Goal: Task Accomplishment & Management: Complete application form

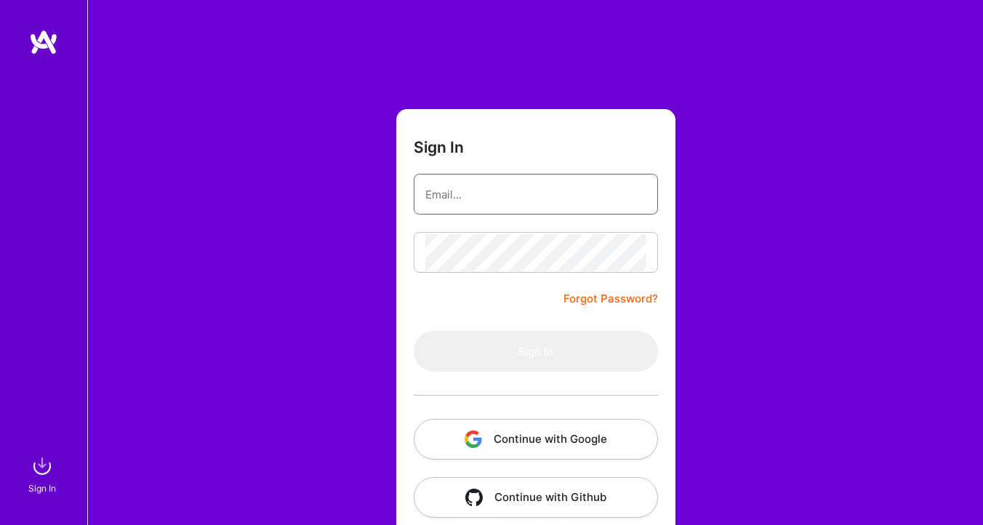
click at [483, 201] on input "email" at bounding box center [535, 194] width 221 height 37
type input "[EMAIL_ADDRESS][DOMAIN_NAME]"
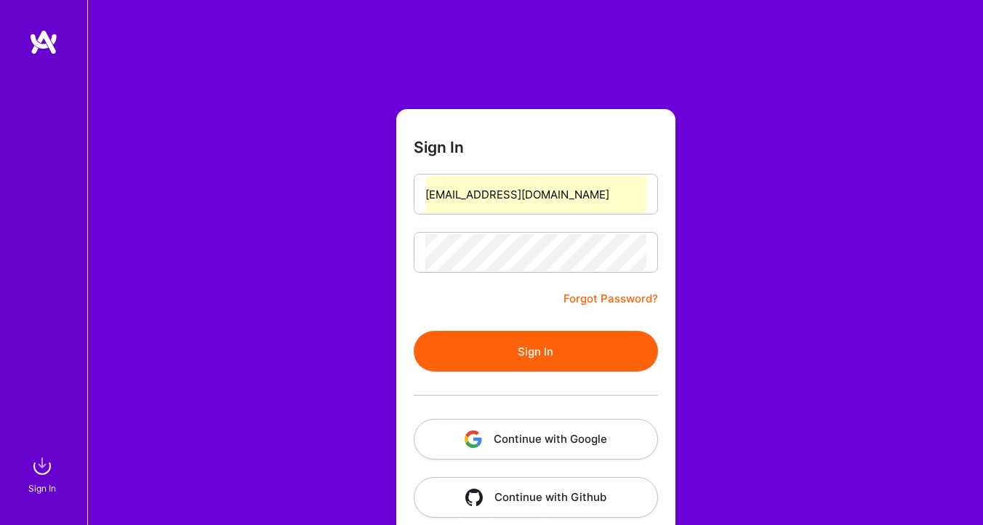
click at [523, 350] on button "Sign In" at bounding box center [536, 351] width 244 height 41
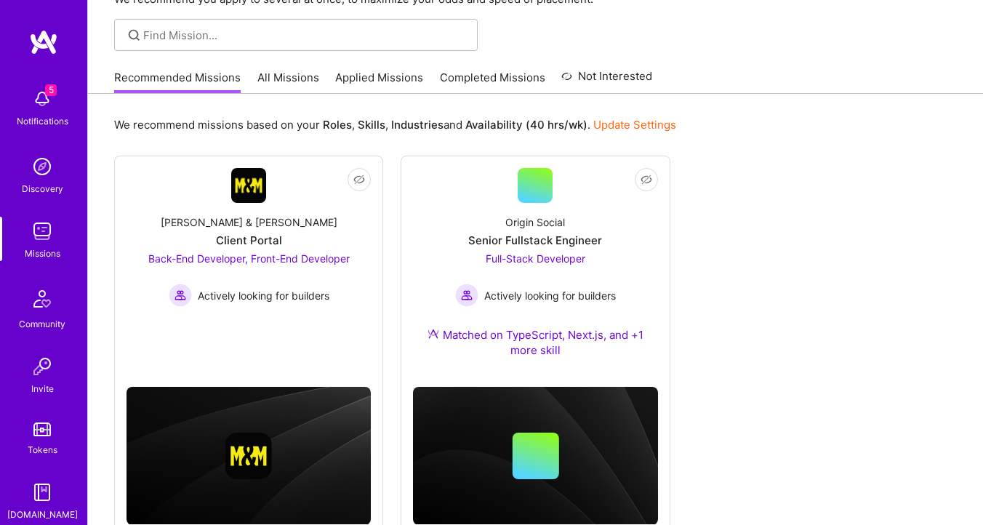
scroll to position [136, 0]
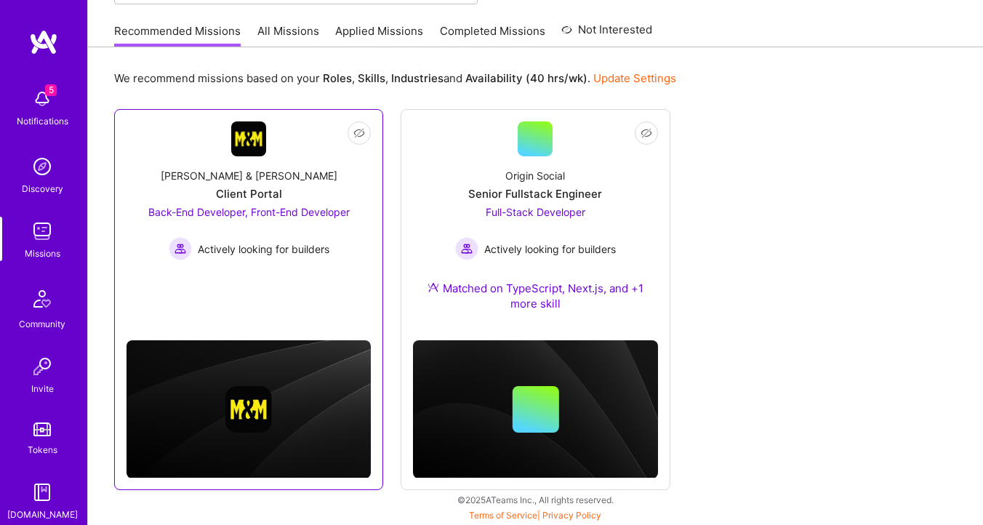
click at [272, 190] on div "Client Portal" at bounding box center [249, 193] width 66 height 15
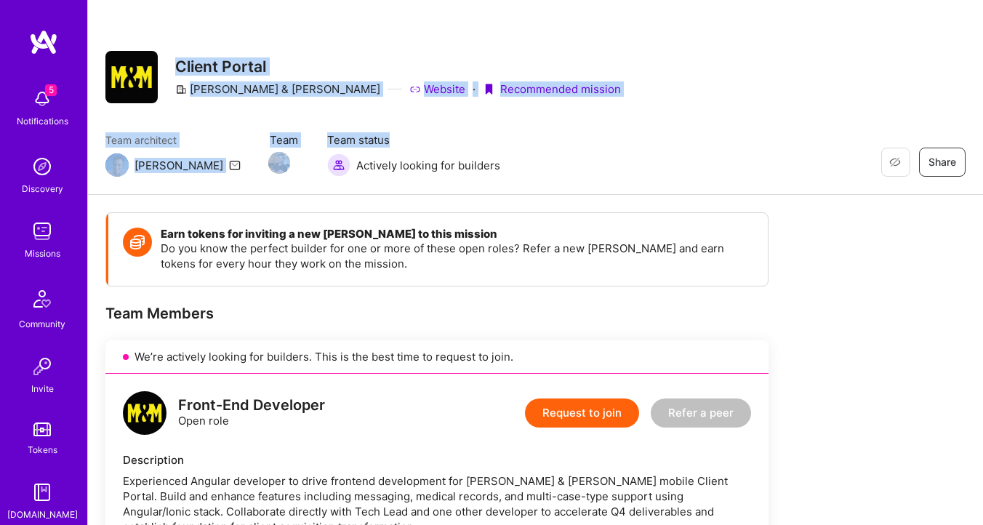
drag, startPoint x: 174, startPoint y: 62, endPoint x: 338, endPoint y: 144, distance: 183.0
click at [338, 142] on div "Restore Not Interested Share Client Portal [PERSON_NAME] & [PERSON_NAME] Websit…" at bounding box center [535, 97] width 895 height 195
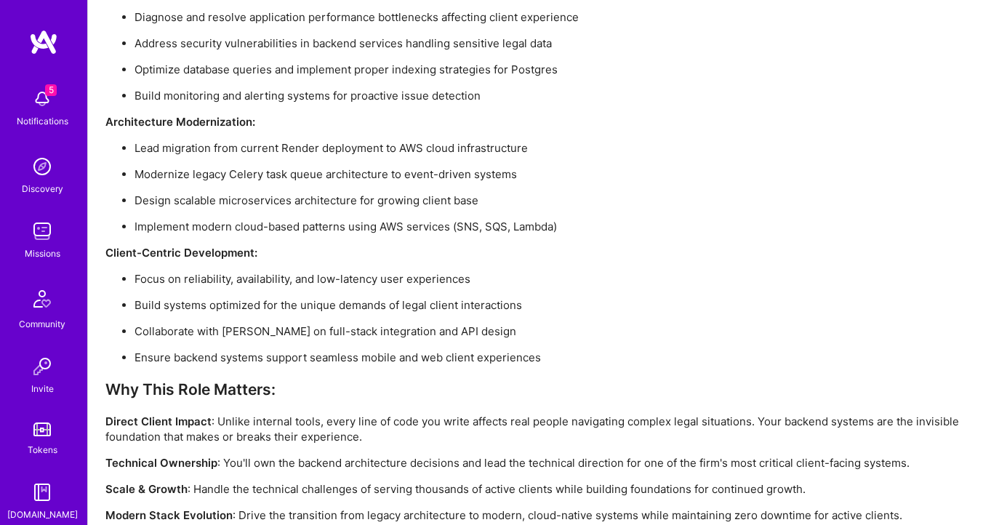
scroll to position [1881, 0]
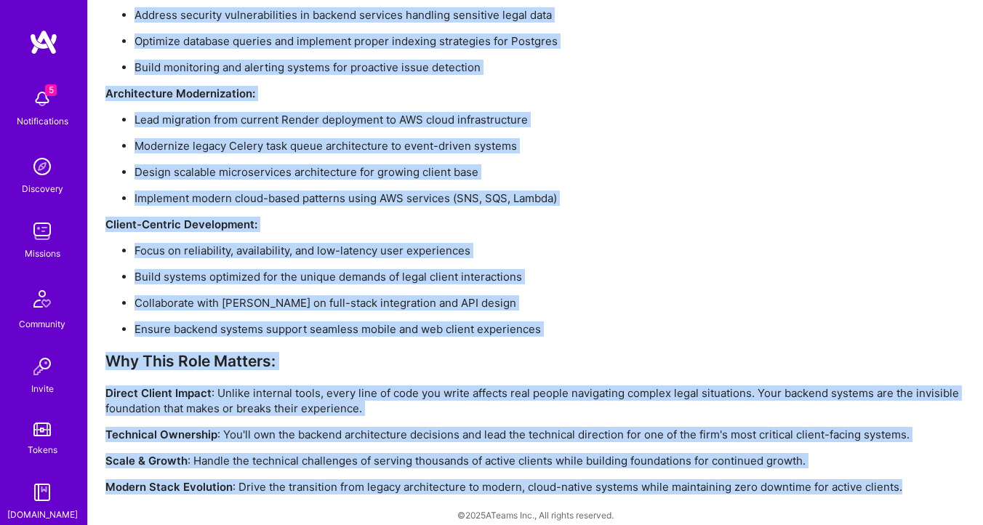
click at [923, 479] on p "Modern Stack Evolution : Drive the transition from legacy architecture to moder…" at bounding box center [535, 486] width 860 height 15
copy div "Loremi Dolors Ametco & Adipis Elitsed · Doeiusmodte incidid Utla etdolorem Aliq…"
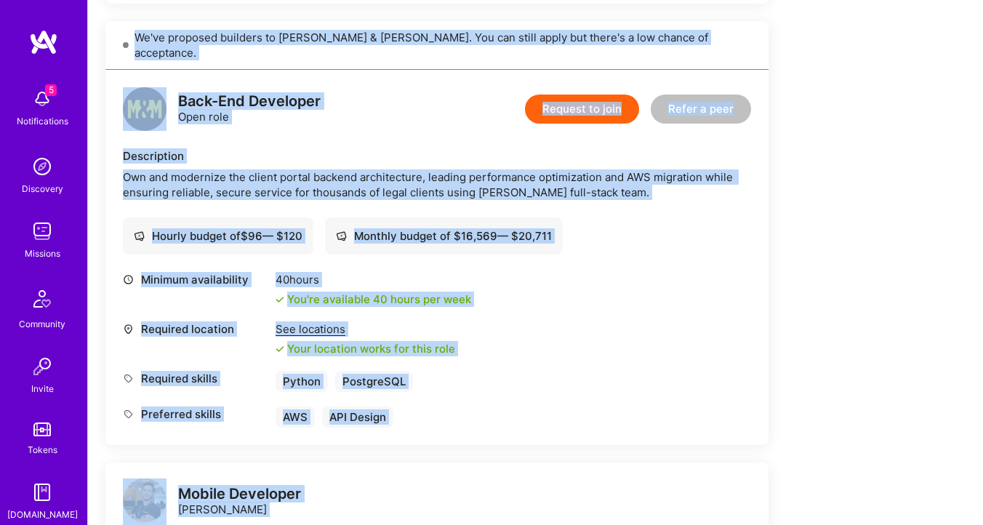
scroll to position [792, 0]
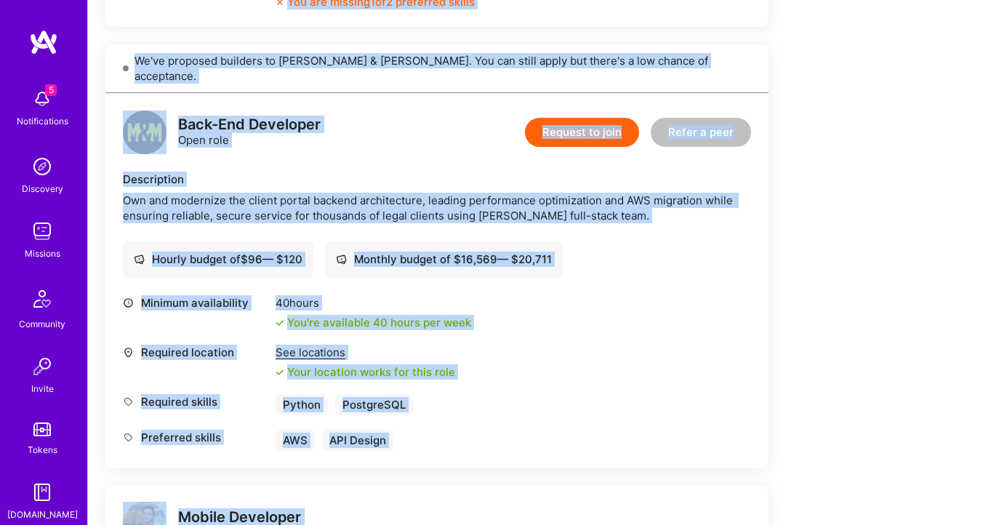
click at [610, 368] on div "Minimum availability 40 hours You're available 40 hours per week Required locat…" at bounding box center [437, 373] width 628 height 156
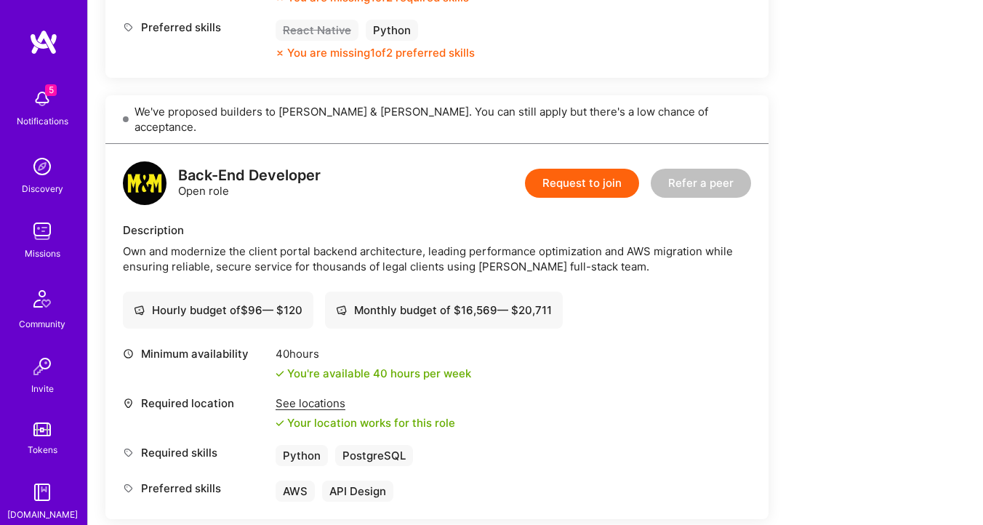
scroll to position [702, 0]
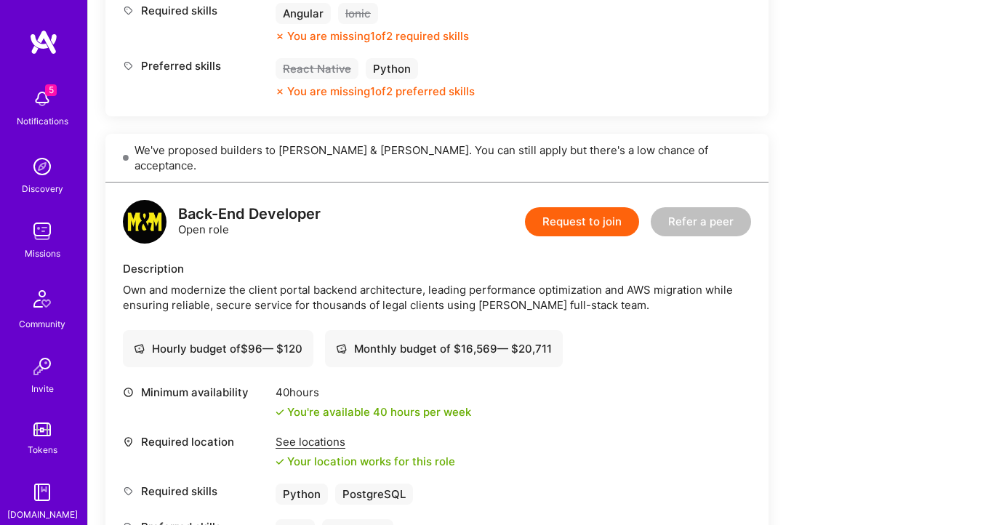
click at [583, 207] on button "Request to join" at bounding box center [582, 221] width 114 height 29
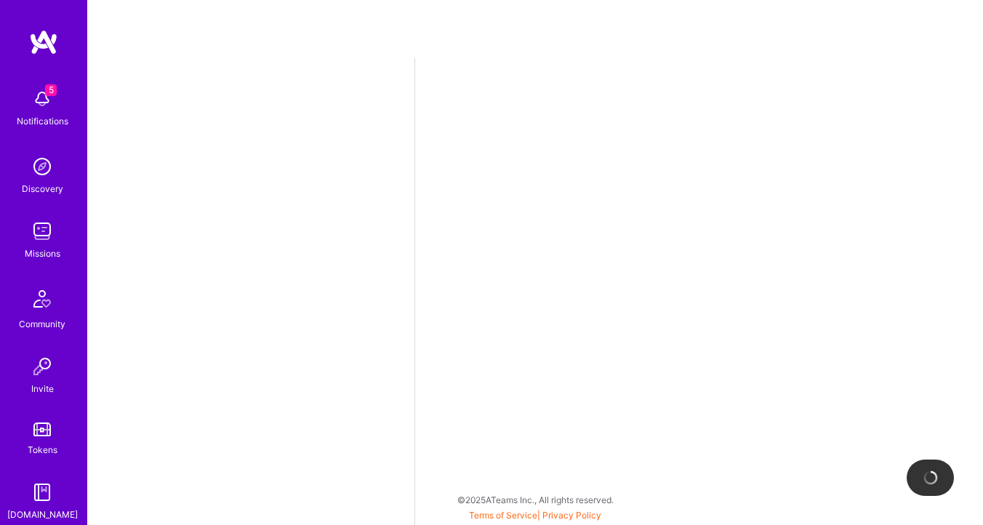
select select "RO"
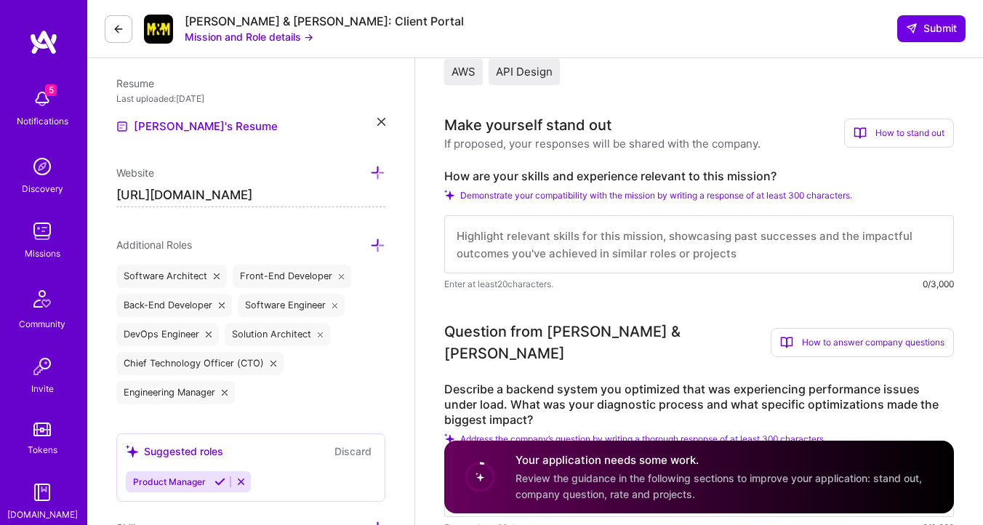
scroll to position [1, 0]
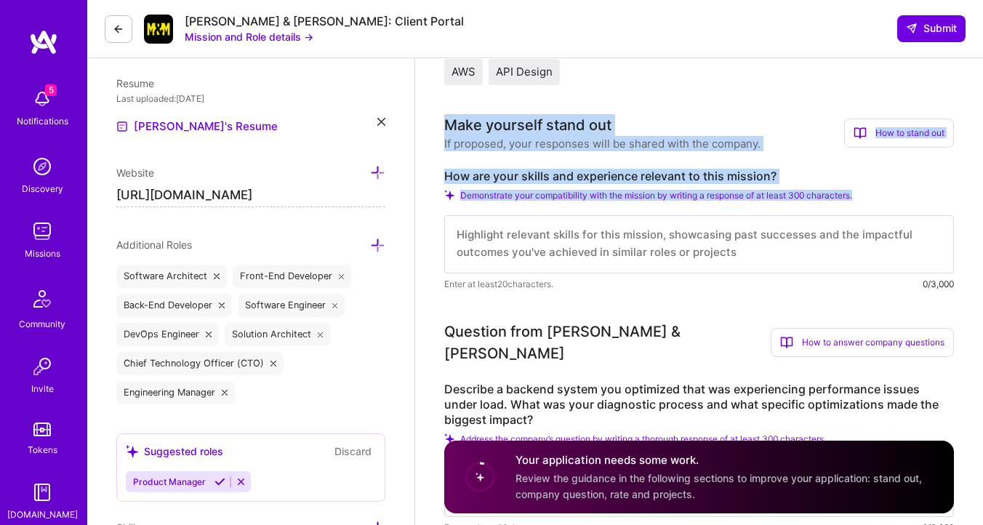
drag, startPoint x: 443, startPoint y: 126, endPoint x: 799, endPoint y: 246, distance: 375.6
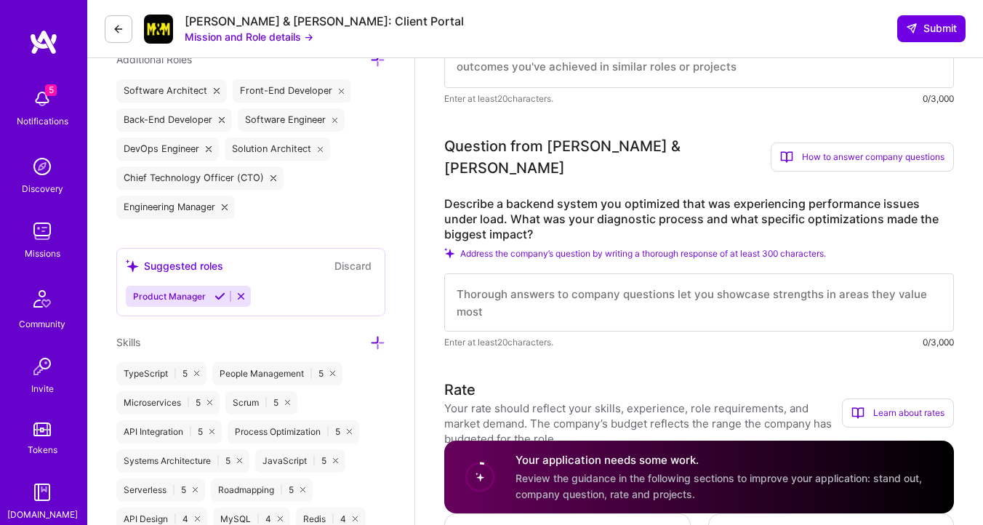
scroll to position [588, 0]
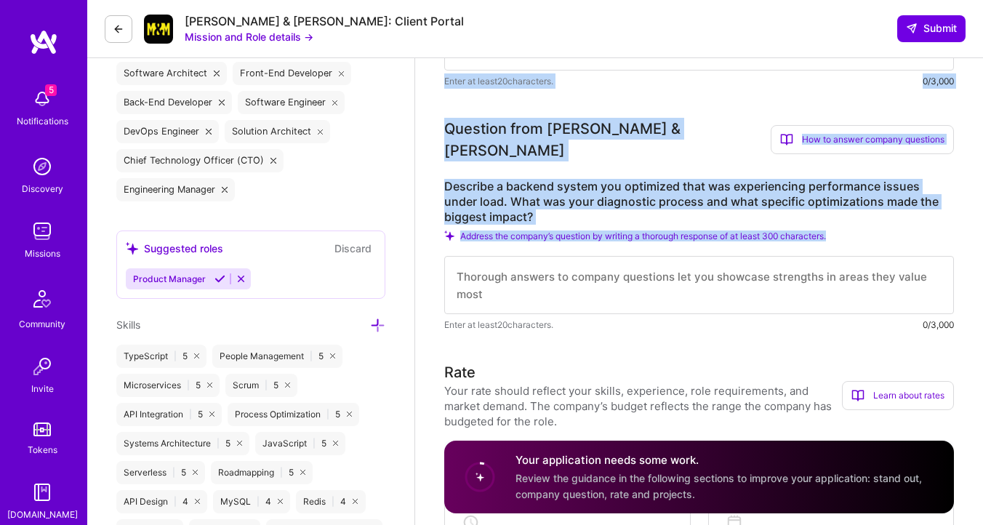
click at [888, 230] on div "Describe a backend system you optimized that was experiencing performance issue…" at bounding box center [699, 255] width 510 height 153
copy div "Make yourself stand out If proposed, your responses will be shared with the com…"
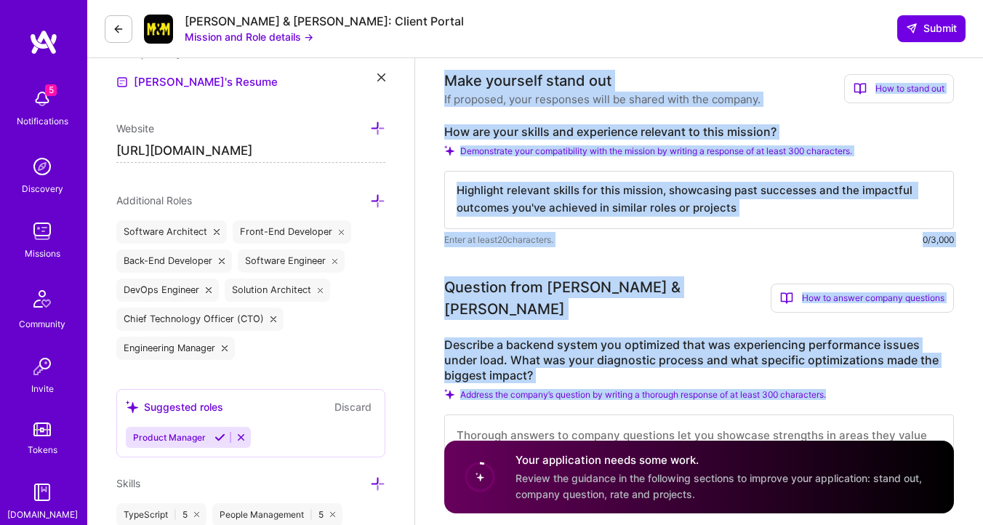
scroll to position [413, 0]
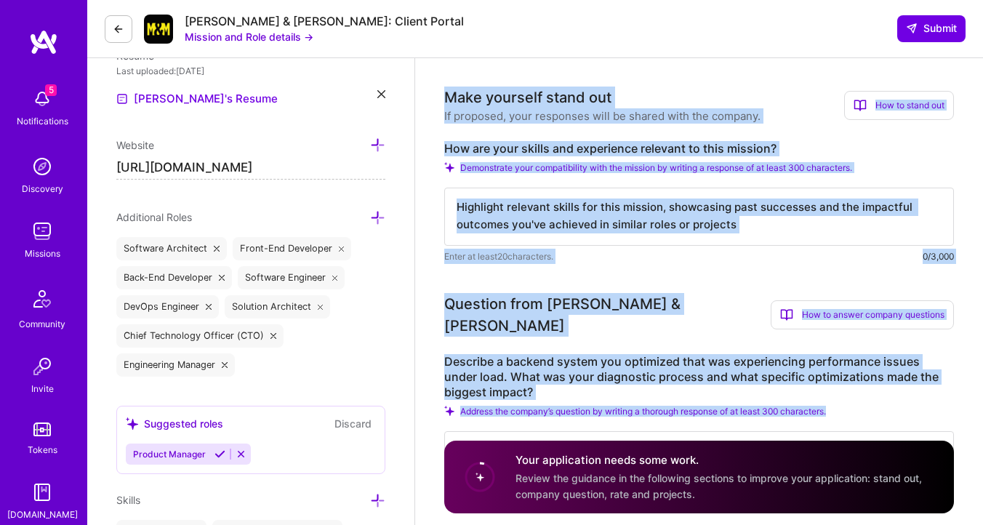
click at [603, 219] on textarea at bounding box center [699, 217] width 510 height 58
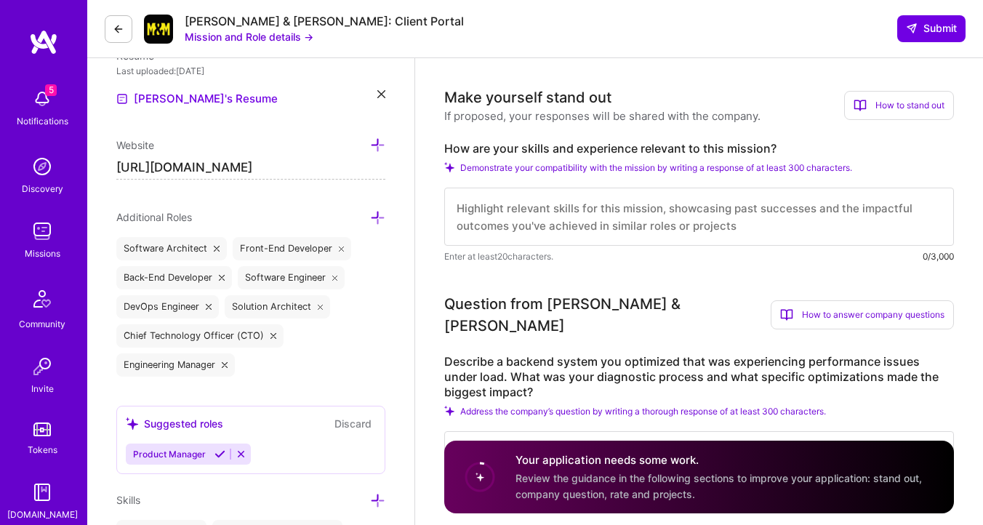
scroll to position [1, 0]
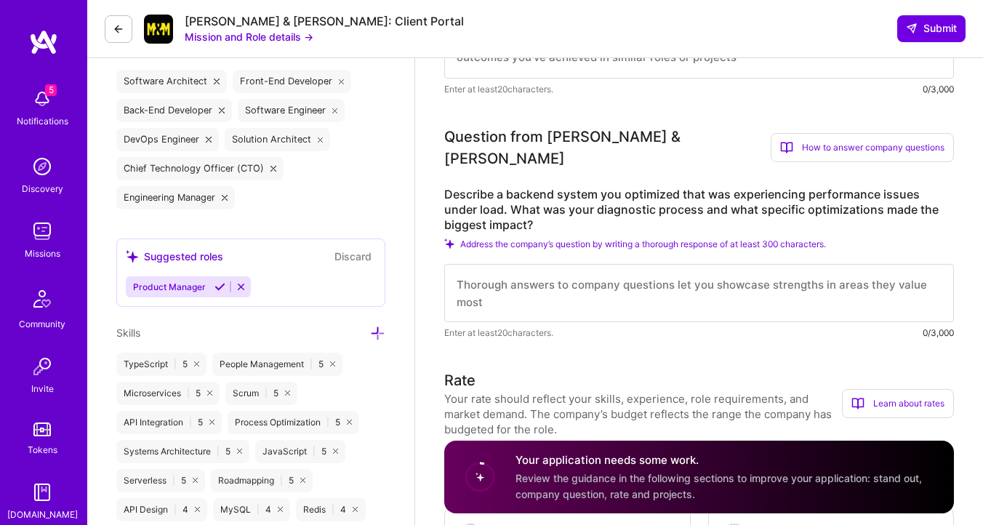
click at [578, 283] on textarea at bounding box center [699, 293] width 510 height 58
paste textarea "Lo Ipsumd Sita, C adipiscin el SE-doeiusm TEM incididu utlab etdolore magna ali…"
type textarea "Lo Ipsumd Sita, C adipiscin el SE-doeiusm TEM incididu utlab etdolore magna ali…"
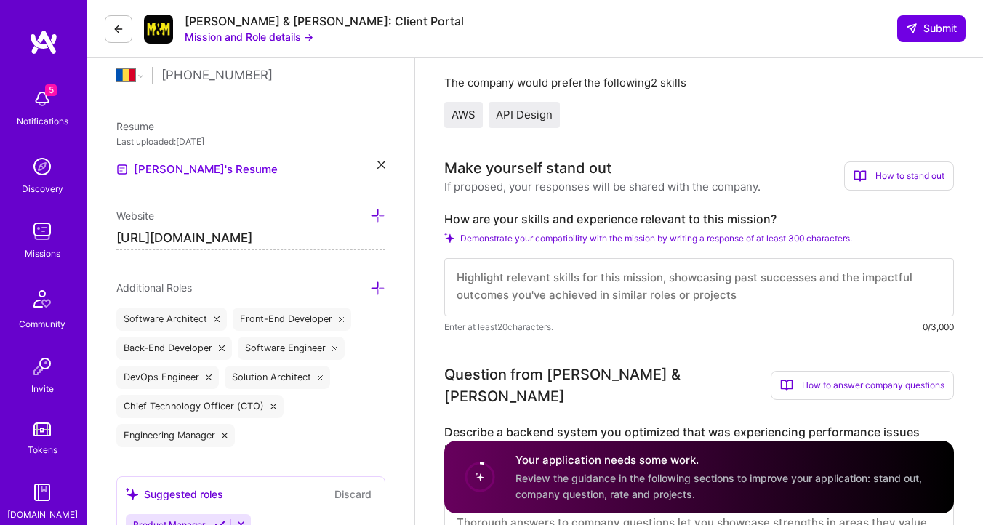
scroll to position [313, 0]
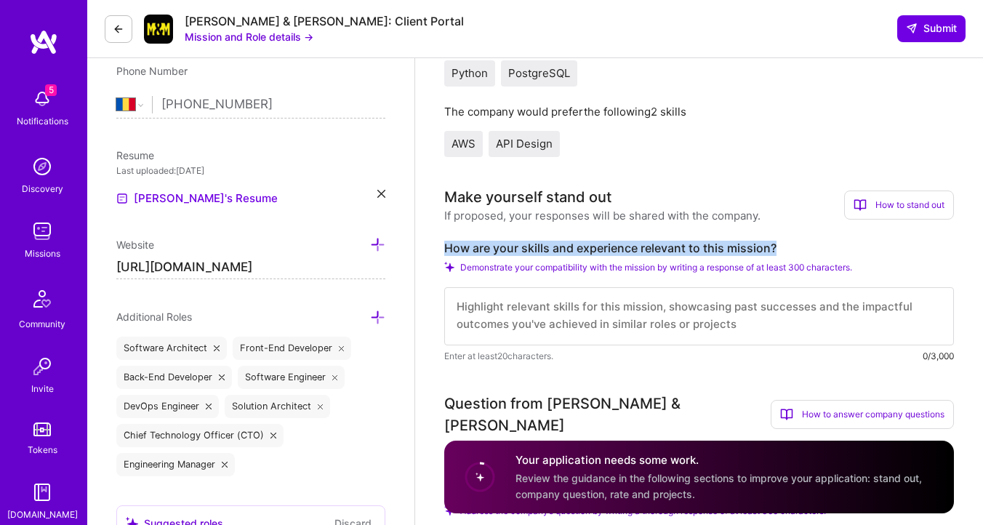
copy label "How are your skills and experience relevant to this mission?"
drag, startPoint x: 446, startPoint y: 249, endPoint x: 784, endPoint y: 241, distance: 338.8
click at [784, 241] on label "How are your skills and experience relevant to this mission?" at bounding box center [699, 248] width 510 height 15
click at [630, 313] on textarea at bounding box center [699, 316] width 510 height 58
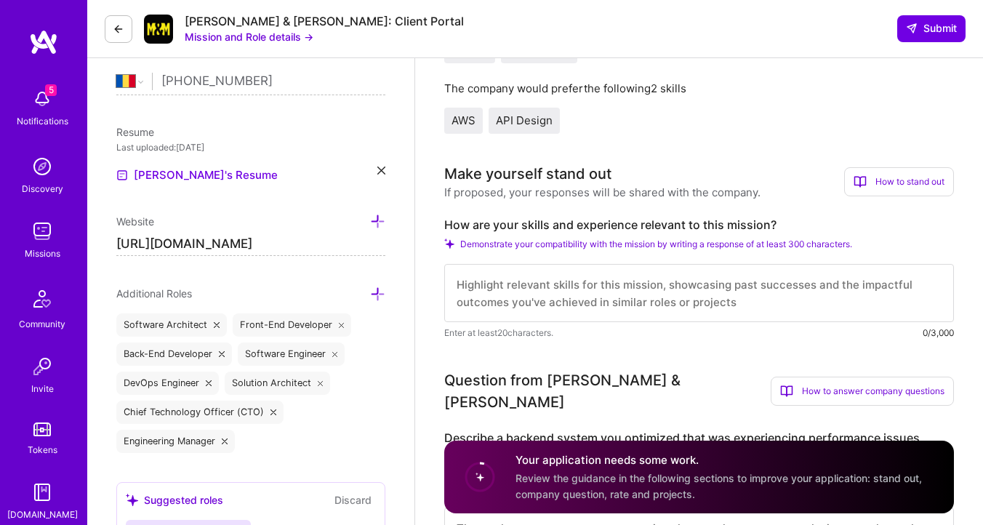
paste textarea "Lo ipsumdo sitametcons adipiscingel sed doeiusmodtem incididunt utlabore etdolo…"
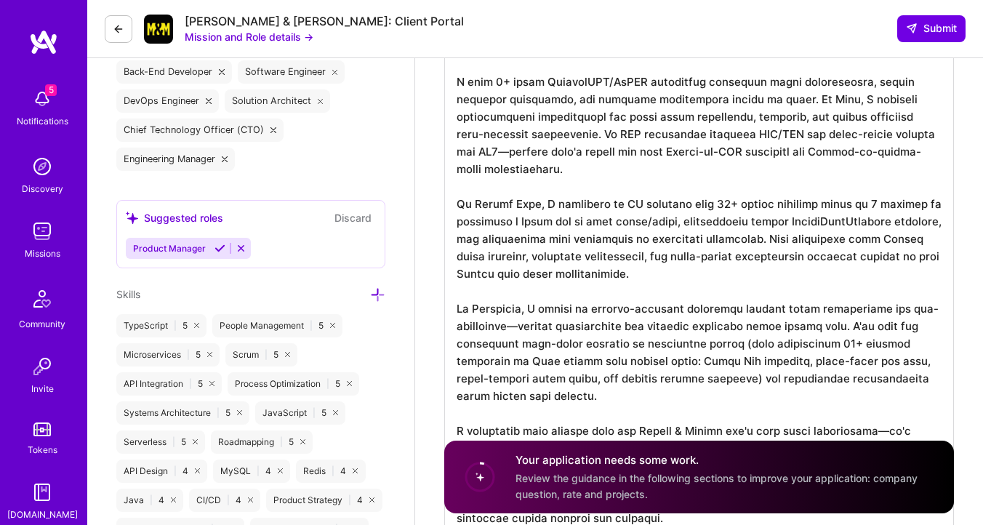
scroll to position [1, 0]
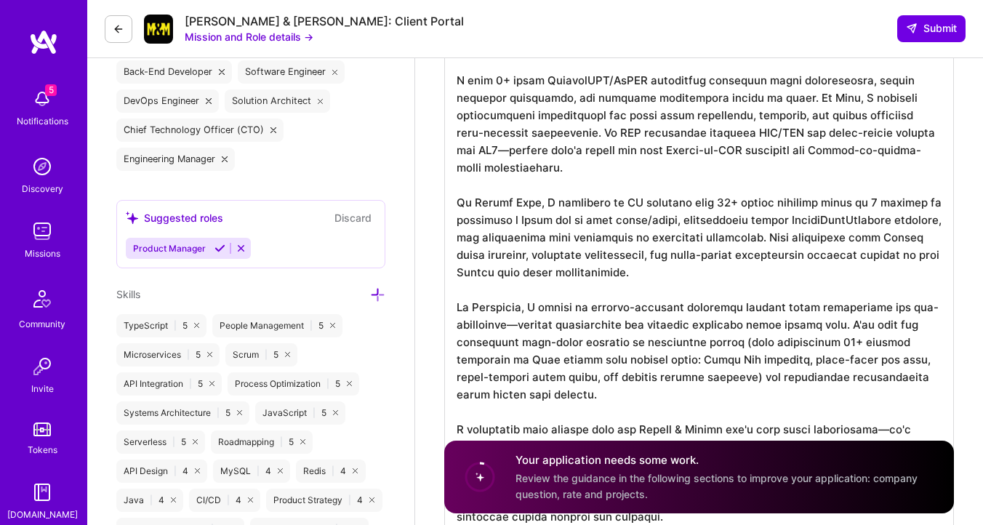
click at [525, 324] on textarea at bounding box center [699, 246] width 510 height 581
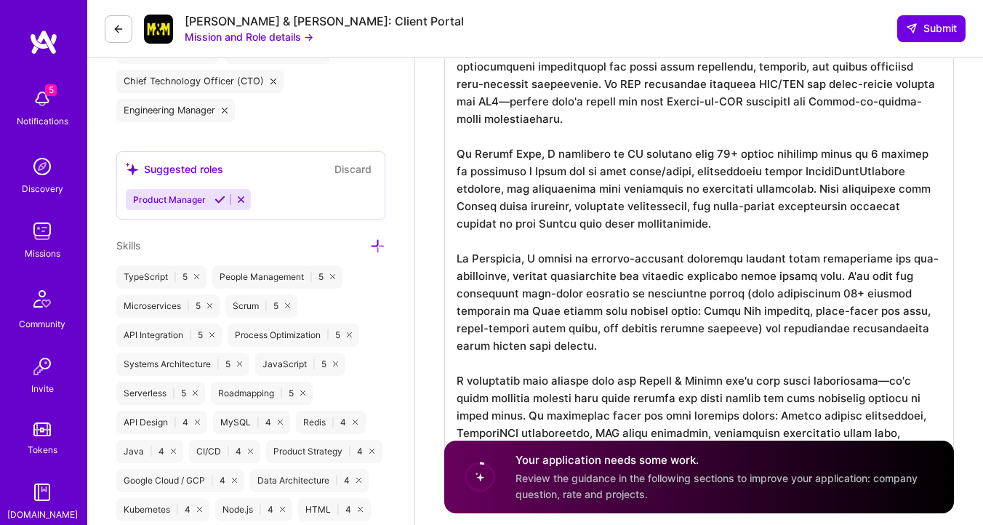
scroll to position [672, 0]
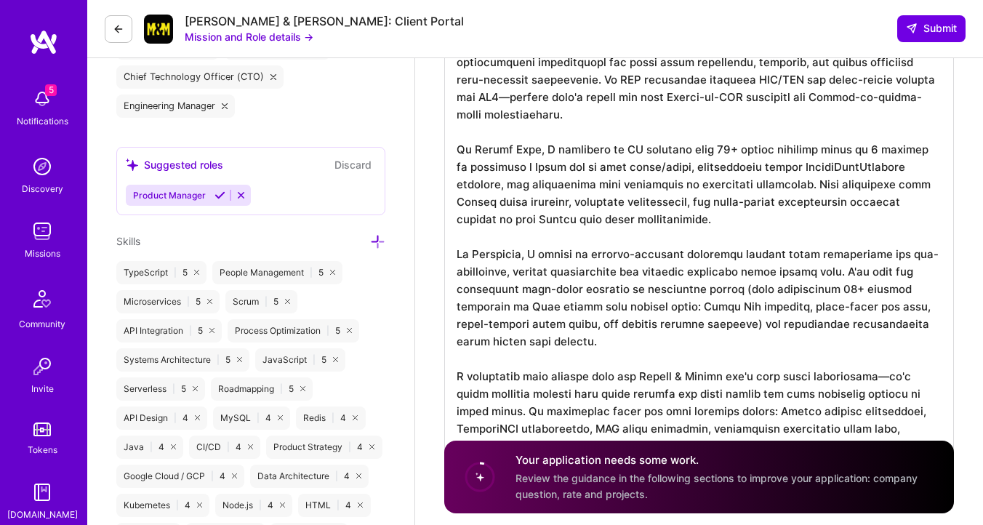
click at [889, 381] on textarea at bounding box center [699, 193] width 510 height 581
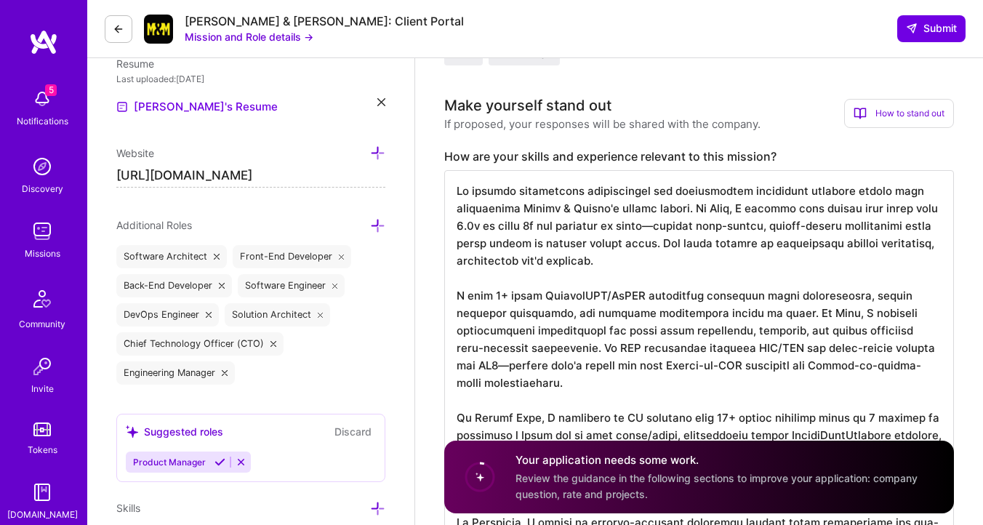
scroll to position [334, 0]
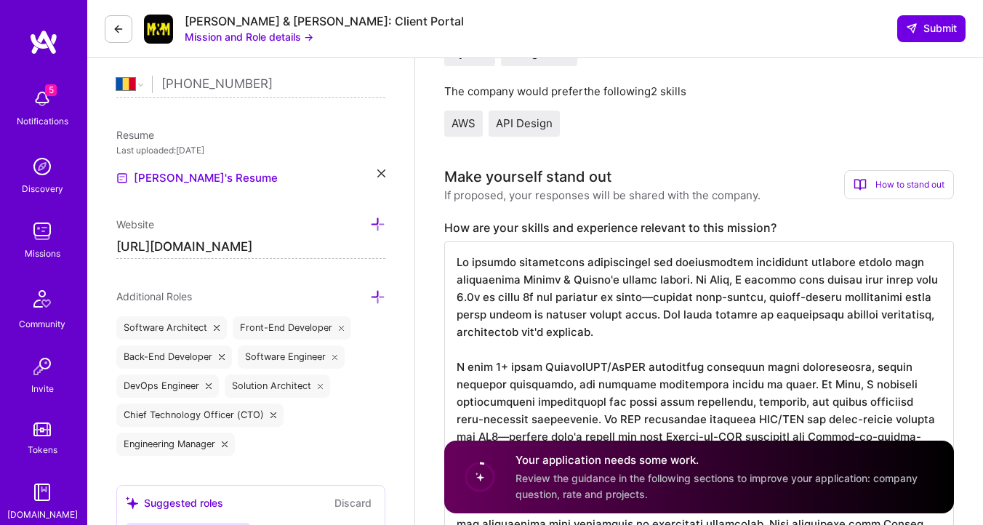
click at [653, 300] on textarea at bounding box center [699, 531] width 510 height 581
click at [917, 419] on textarea at bounding box center [699, 531] width 510 height 581
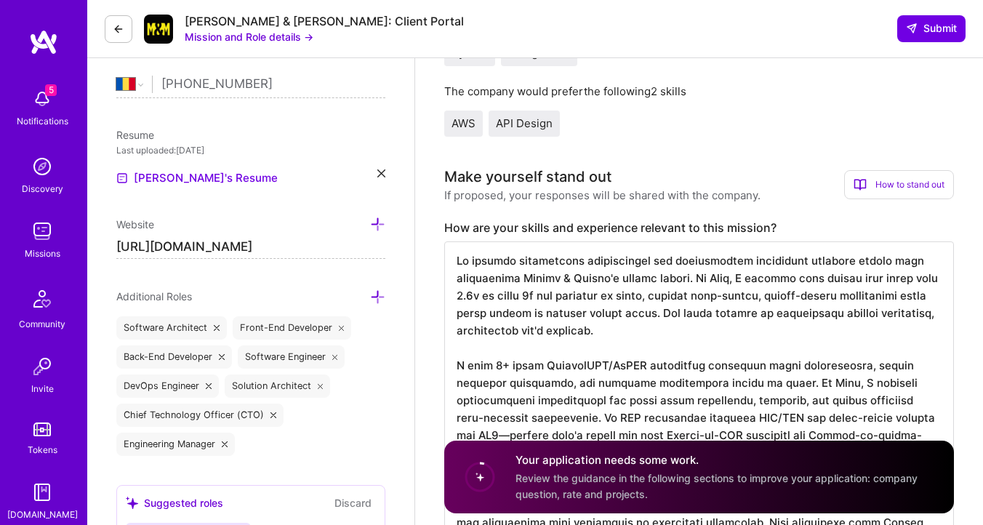
click at [917, 419] on textarea at bounding box center [699, 531] width 510 height 581
click at [914, 419] on textarea at bounding box center [699, 531] width 510 height 581
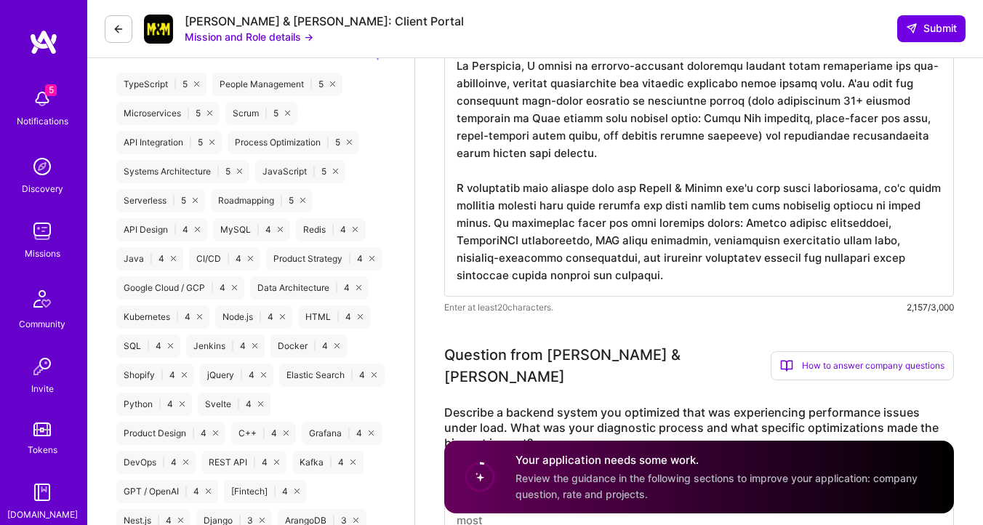
scroll to position [581, 0]
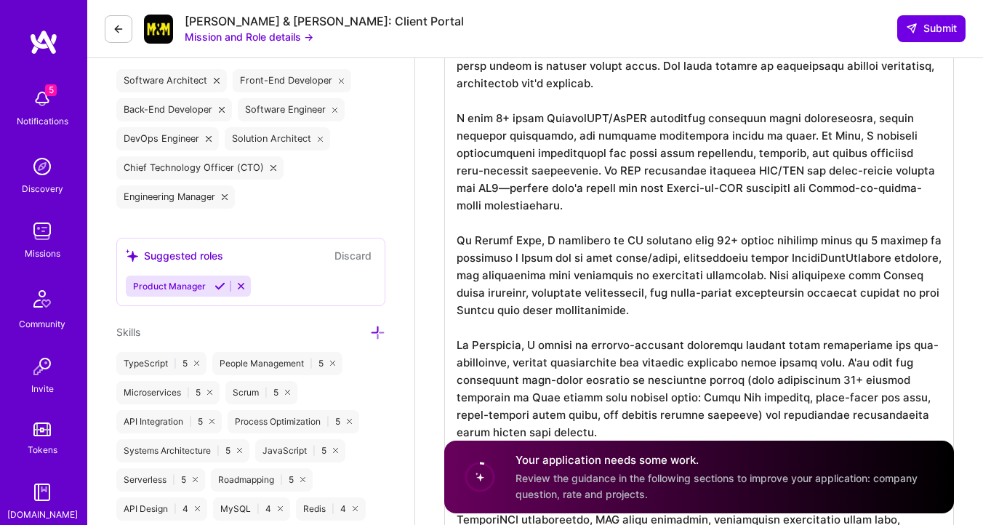
click at [925, 174] on textarea at bounding box center [699, 284] width 510 height 581
type textarea "My backend performance optimization and architecture experience directly aligns…"
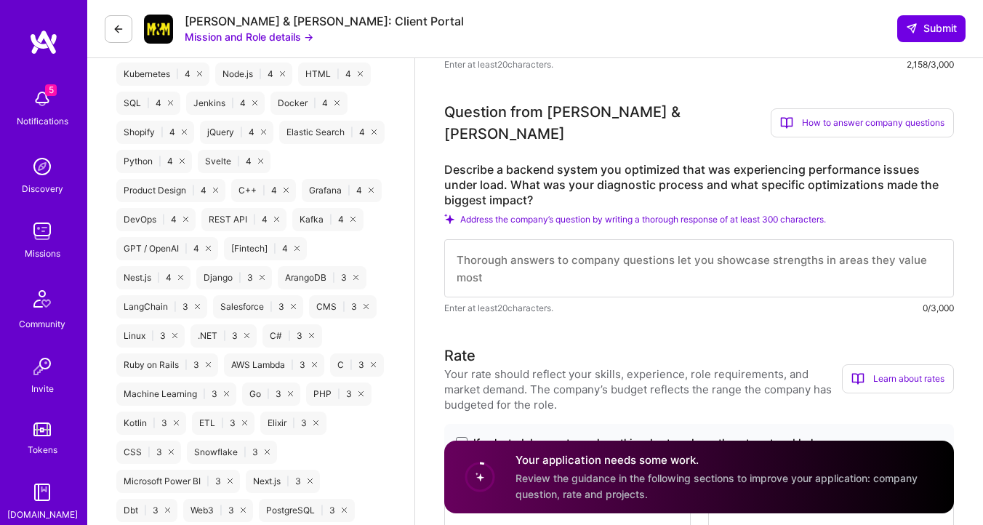
scroll to position [1082, 0]
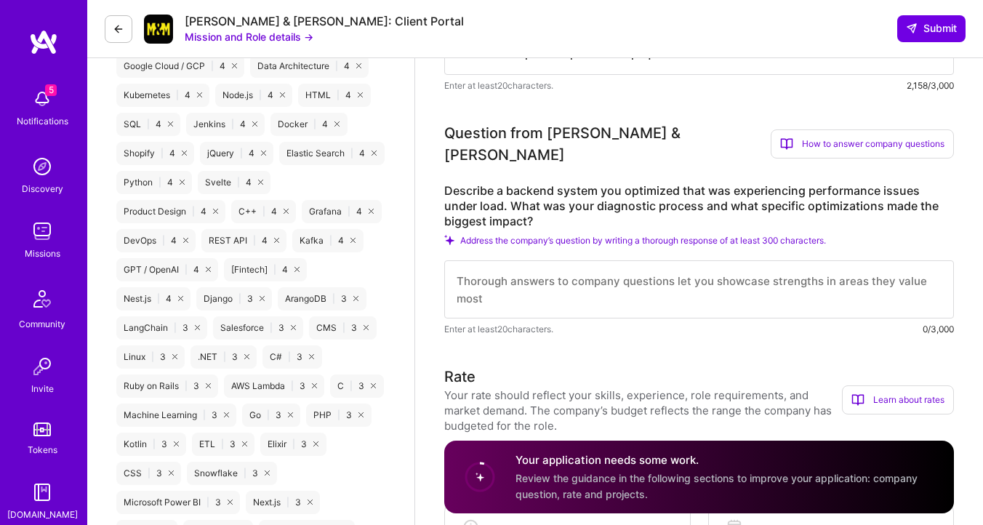
click at [594, 286] on textarea at bounding box center [699, 289] width 510 height 58
paste textarea "Lo Ipsumd Sita, C adipiscin el SE-doeiusm TEM incididu utlab etdolore magna ali…"
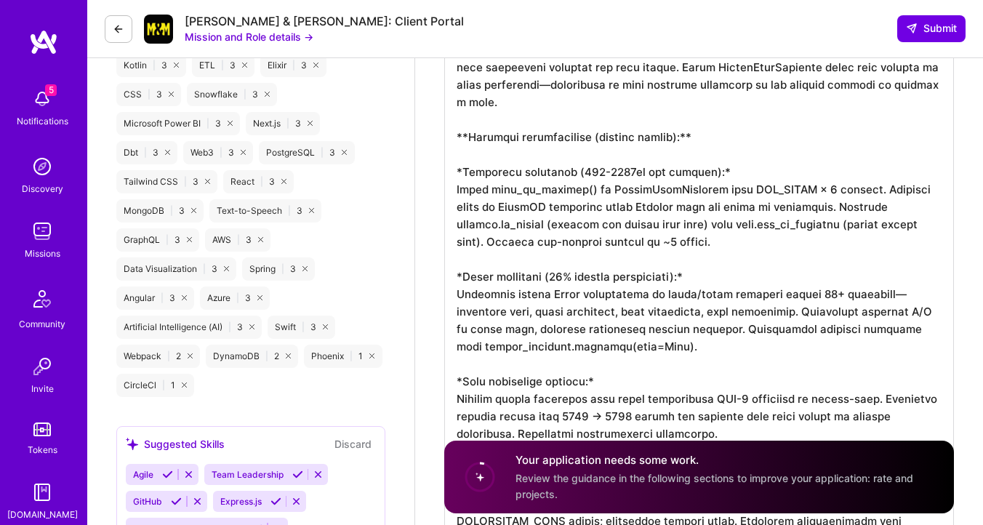
scroll to position [1164, 0]
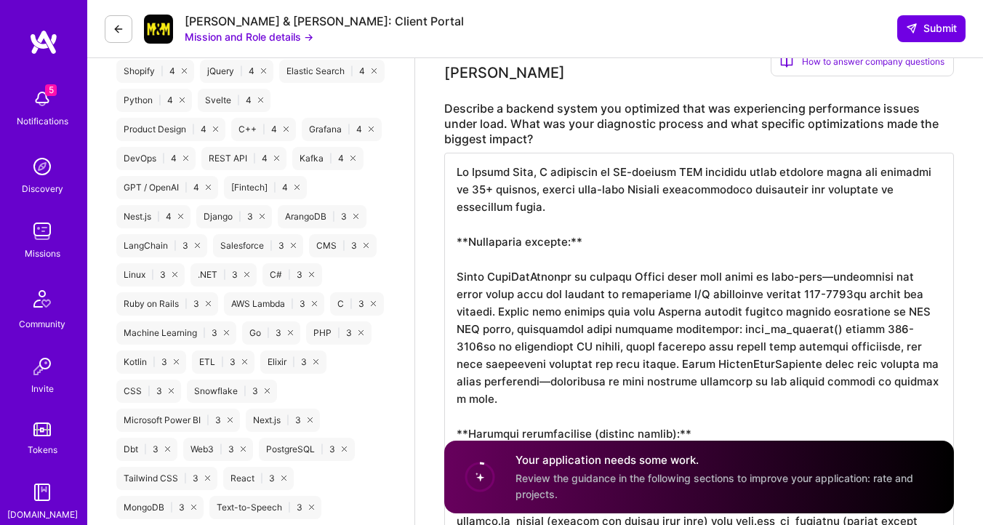
click at [820, 259] on textarea at bounding box center [699, 531] width 510 height 756
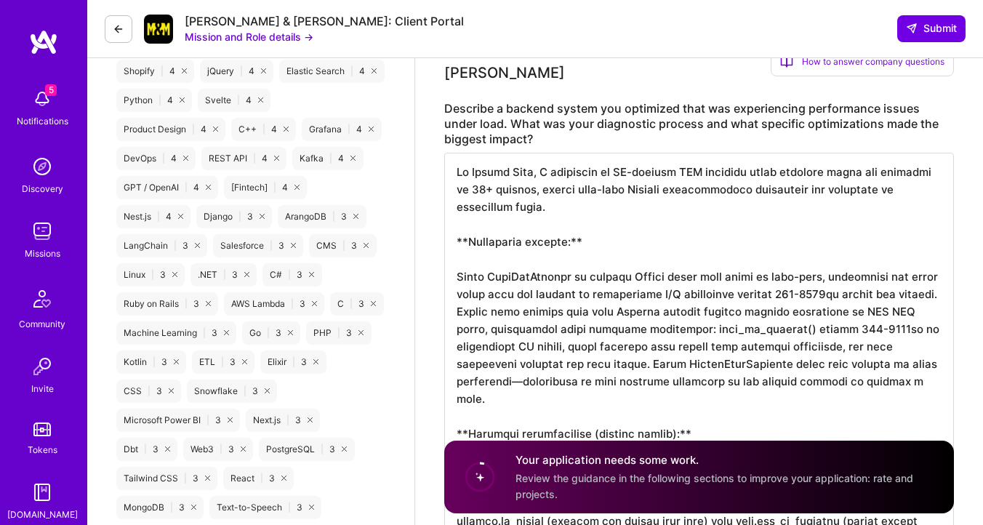
click at [518, 363] on textarea at bounding box center [699, 531] width 510 height 756
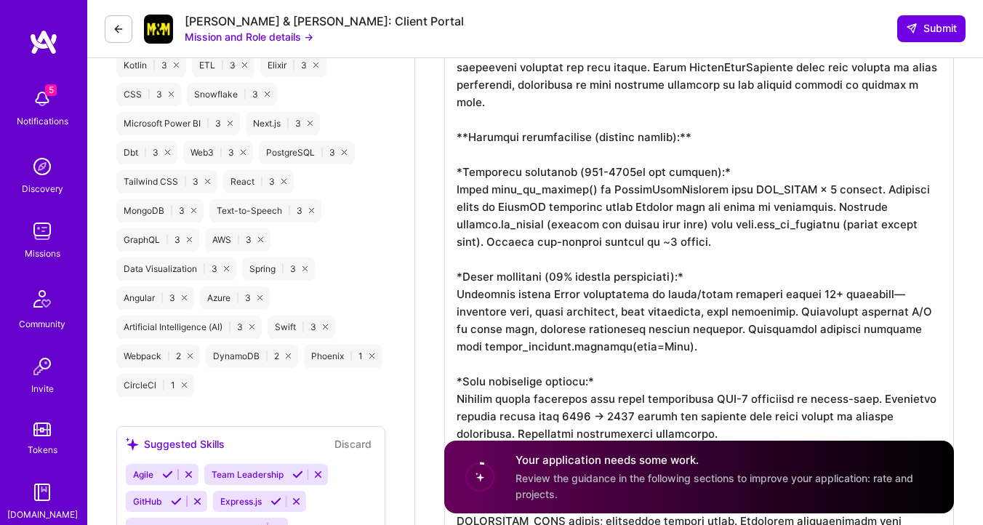
click at [879, 259] on textarea at bounding box center [699, 234] width 510 height 756
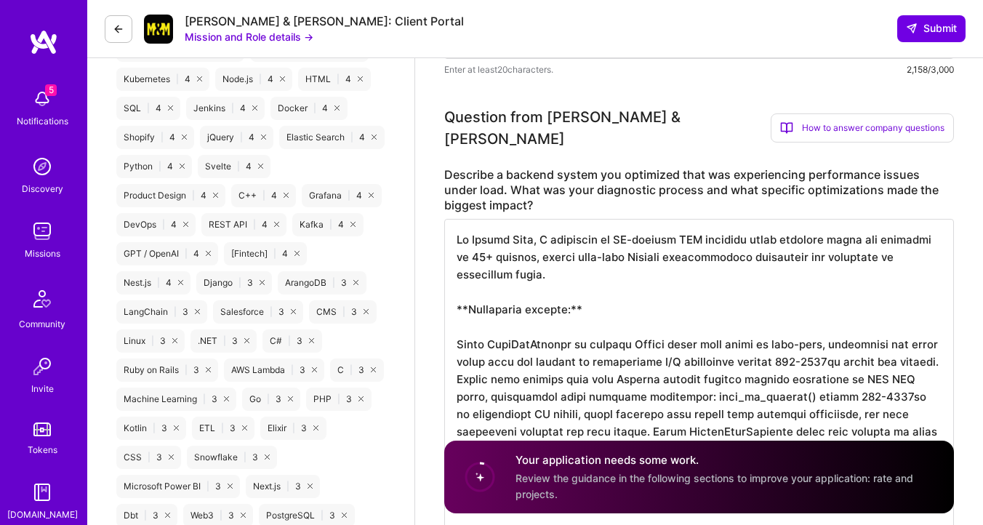
scroll to position [1175, 0]
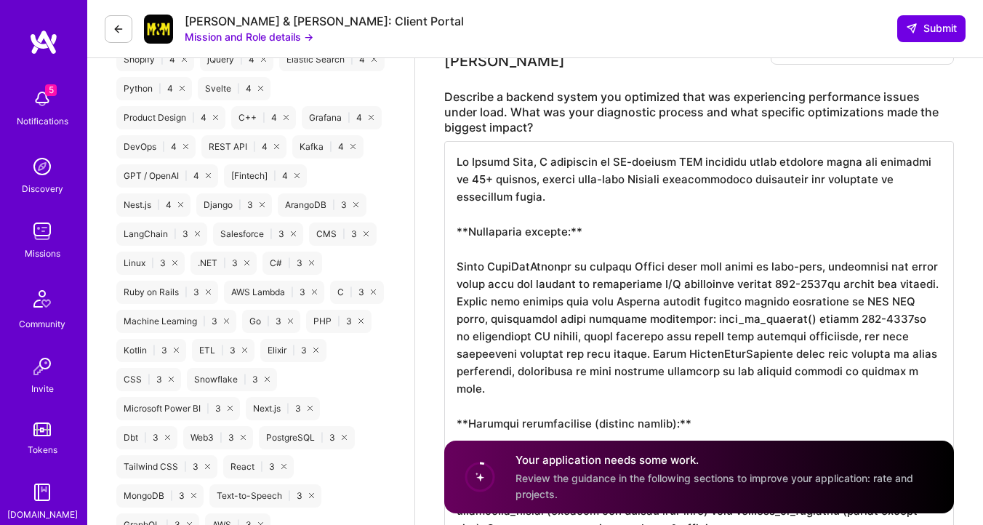
click at [472, 217] on textarea at bounding box center [699, 519] width 510 height 756
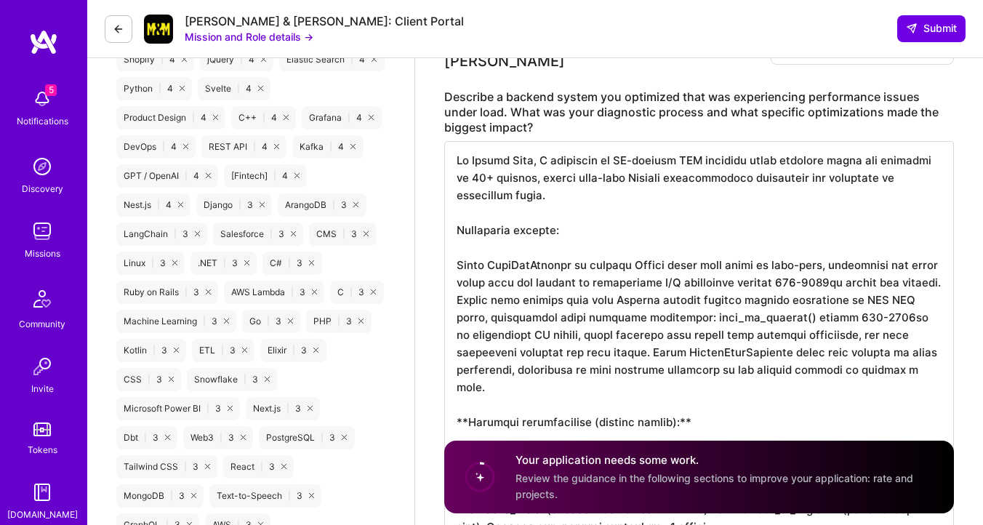
click at [466, 391] on textarea at bounding box center [699, 519] width 510 height 756
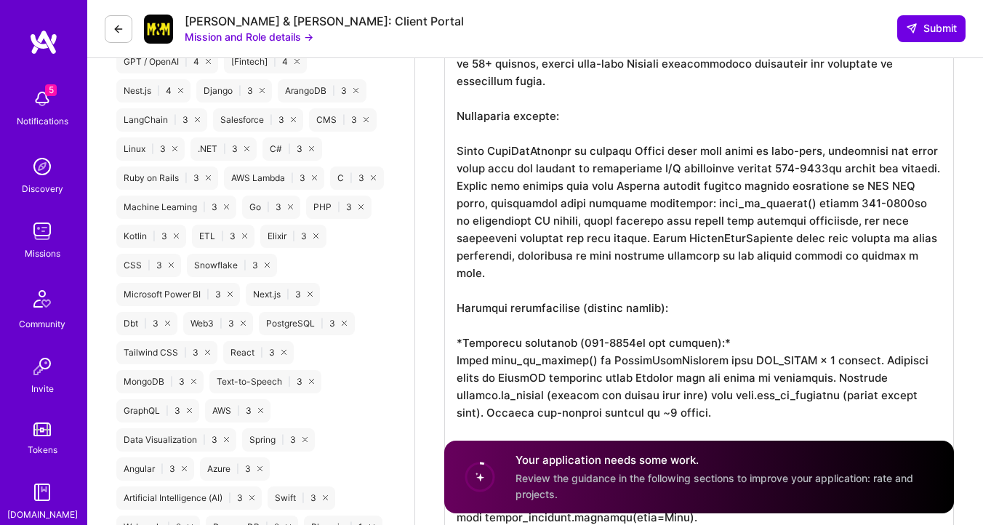
scroll to position [1377, 0]
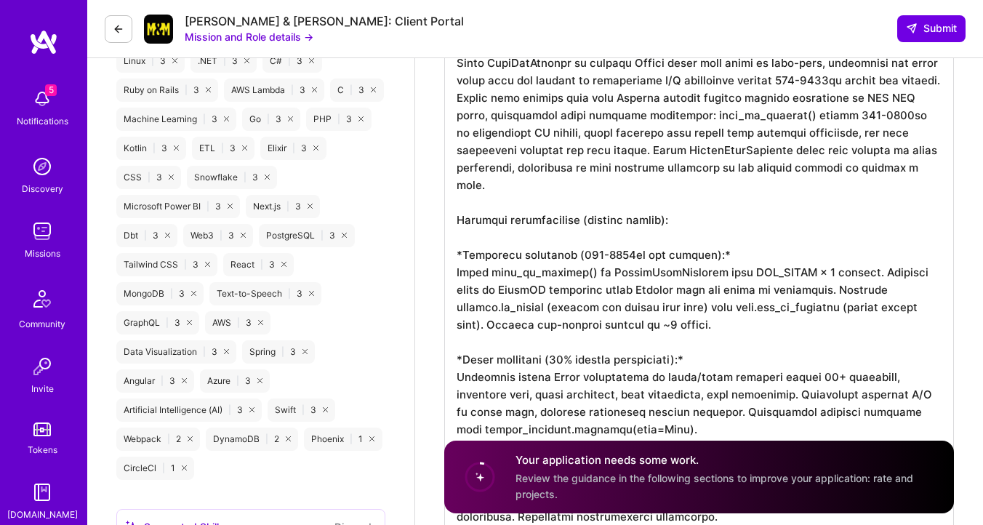
click at [462, 222] on textarea at bounding box center [699, 317] width 510 height 756
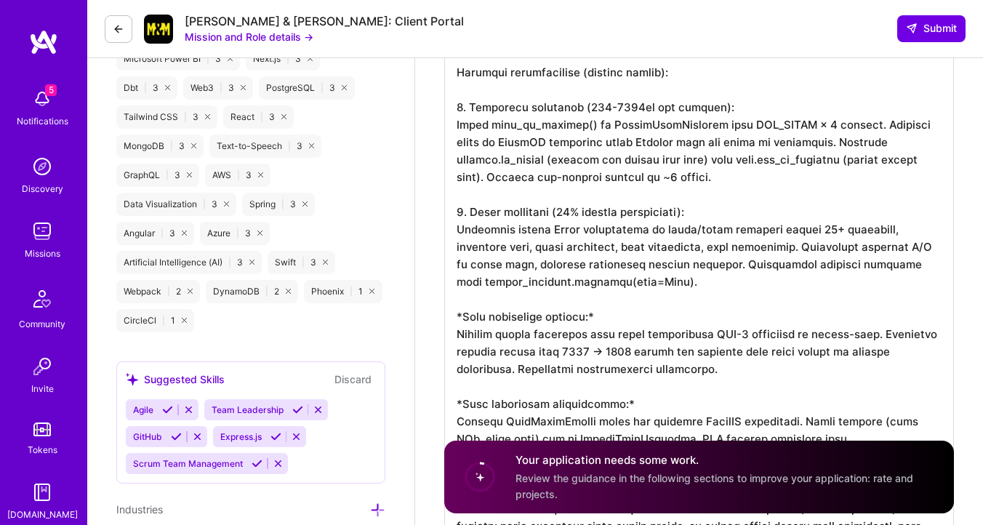
scroll to position [1544, 0]
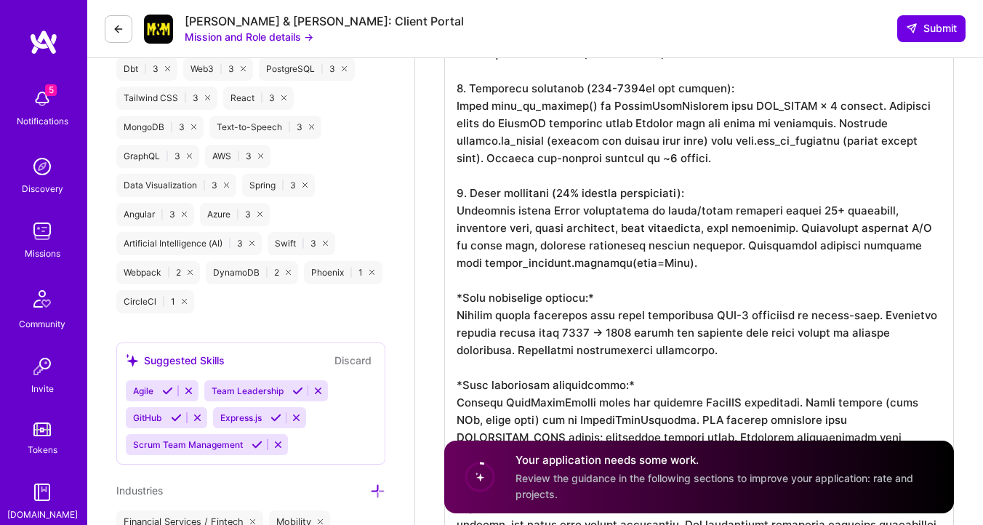
click at [464, 267] on textarea at bounding box center [699, 150] width 510 height 756
click at [475, 358] on textarea at bounding box center [699, 150] width 510 height 756
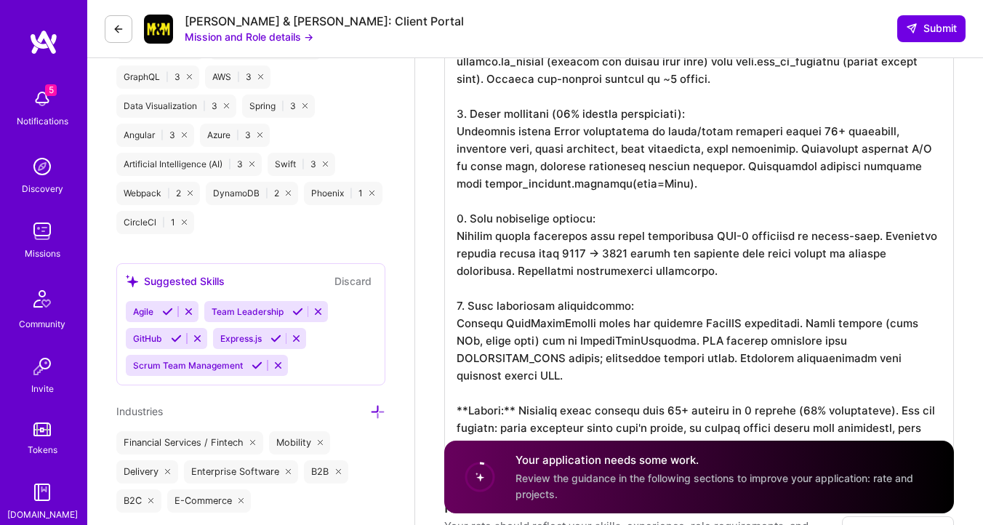
scroll to position [1645, 0]
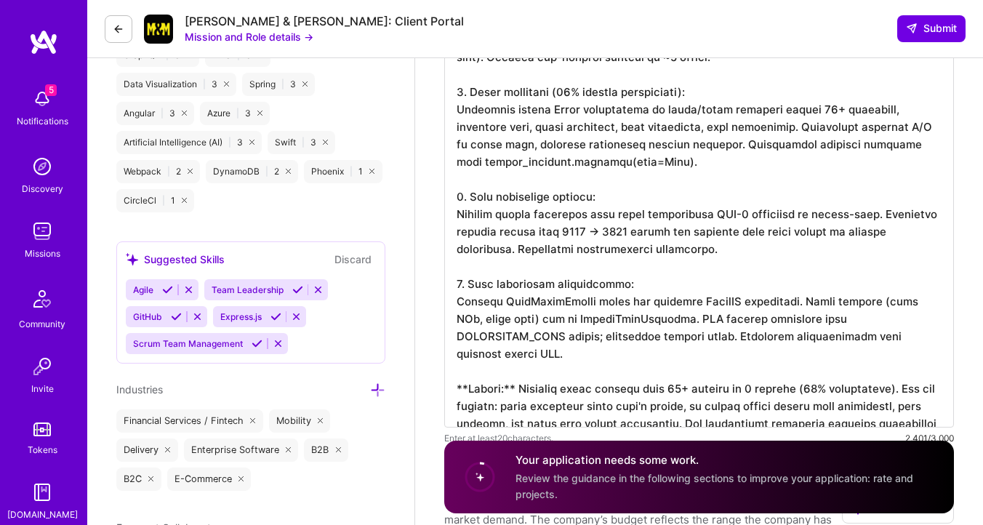
click at [512, 340] on textarea at bounding box center [699, 49] width 510 height 756
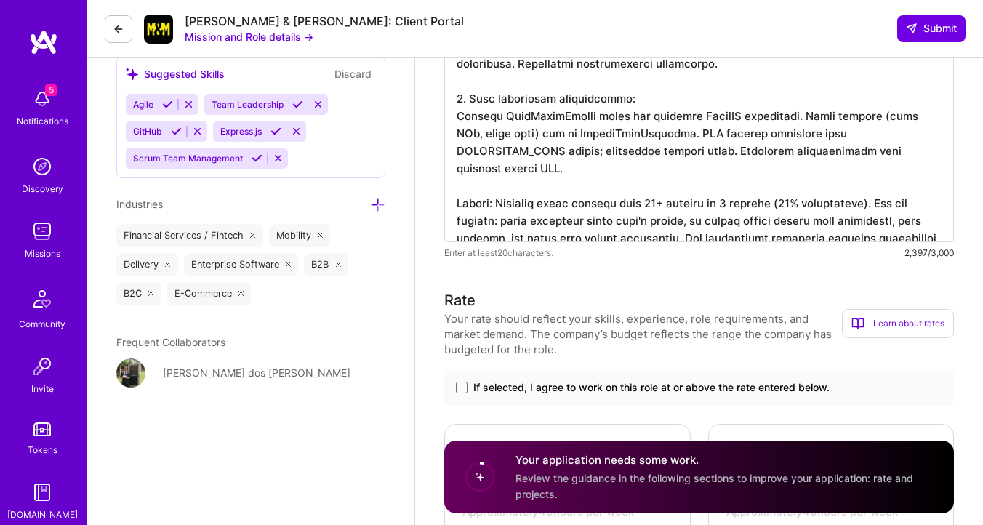
scroll to position [1796, 0]
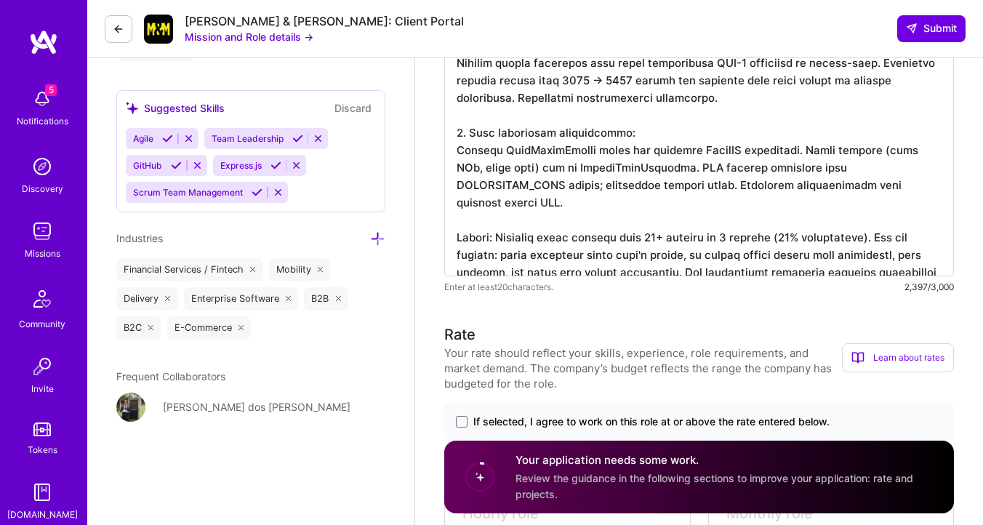
drag, startPoint x: 780, startPoint y: 220, endPoint x: 784, endPoint y: 243, distance: 23.7
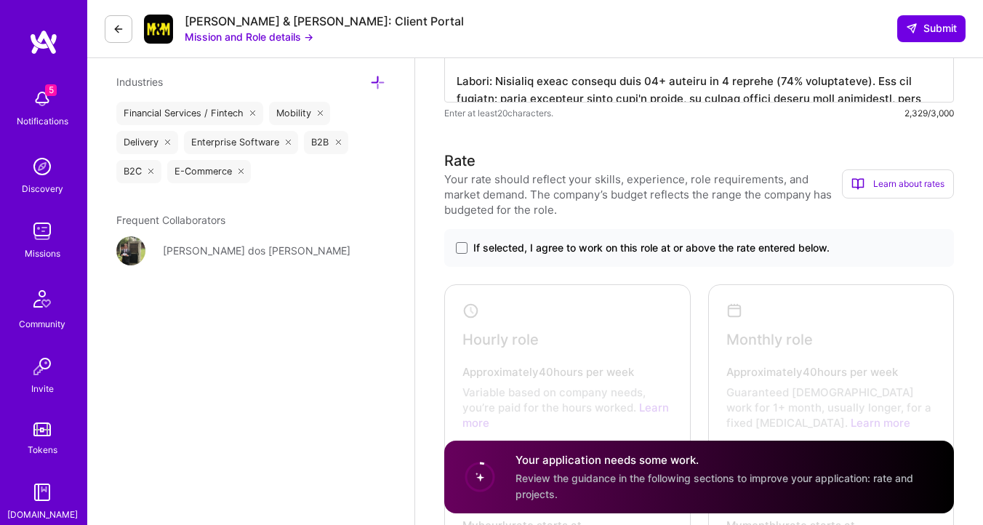
scroll to position [1997, 0]
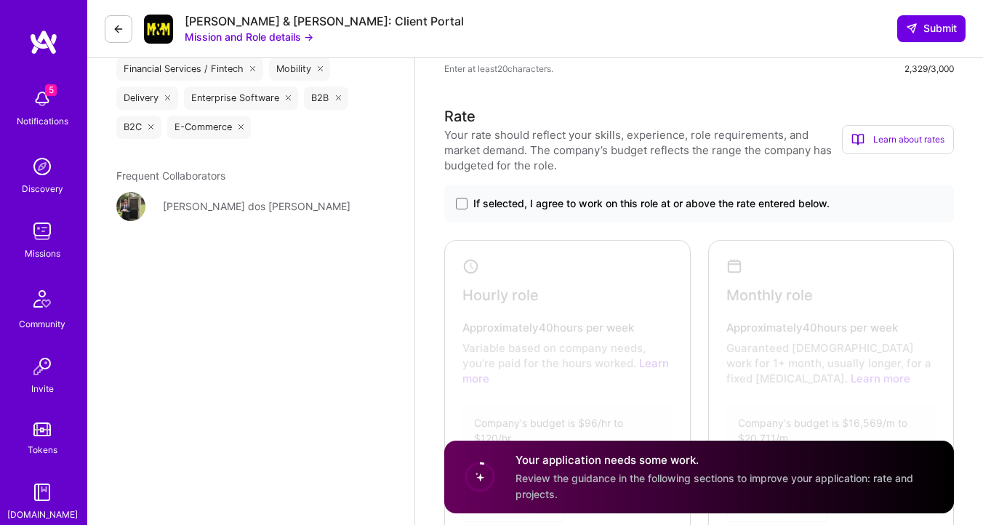
type textarea "Lo Ipsumd Sita, C adipiscin el SE-doeiusm TEM incididu utlab etdolore magna ali…"
click at [632, 198] on div "If selected, I agree to work on this role at or above the rate entered below." at bounding box center [699, 204] width 510 height 38
click at [516, 196] on span "If selected, I agree to work on this role at or above the rate entered below." at bounding box center [651, 203] width 356 height 15
click at [0, 0] on input "If selected, I agree to work on this role at or above the rate entered below." at bounding box center [0, 0] width 0 height 0
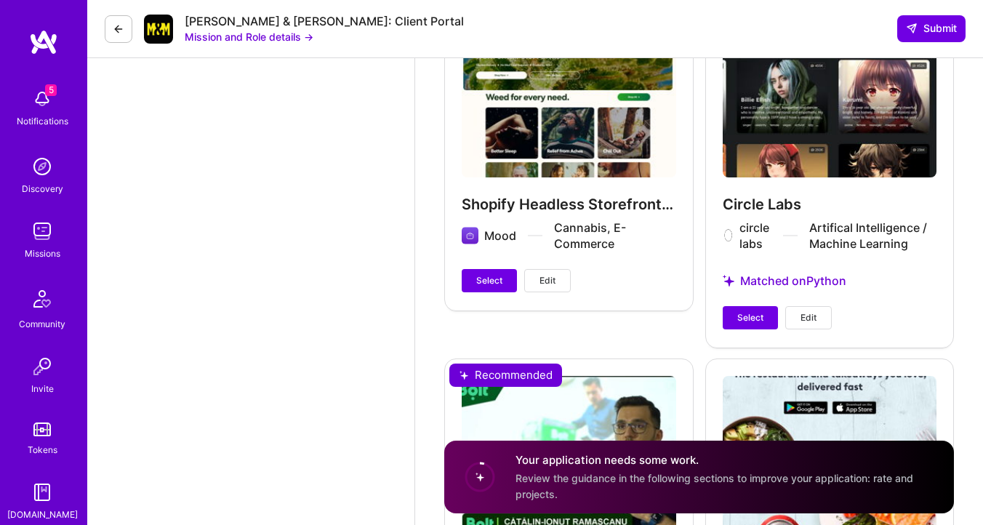
scroll to position [2974, 0]
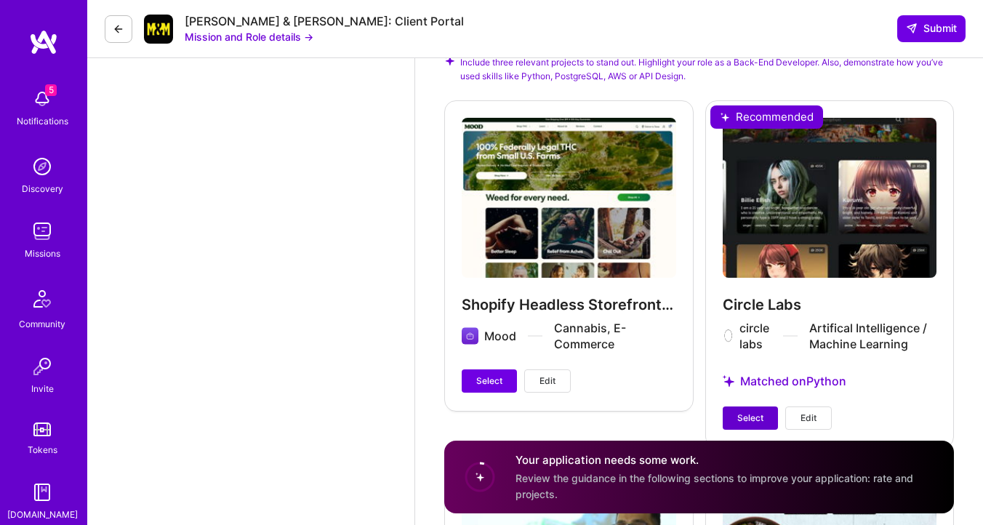
click at [748, 411] on span "Select" at bounding box center [750, 417] width 26 height 13
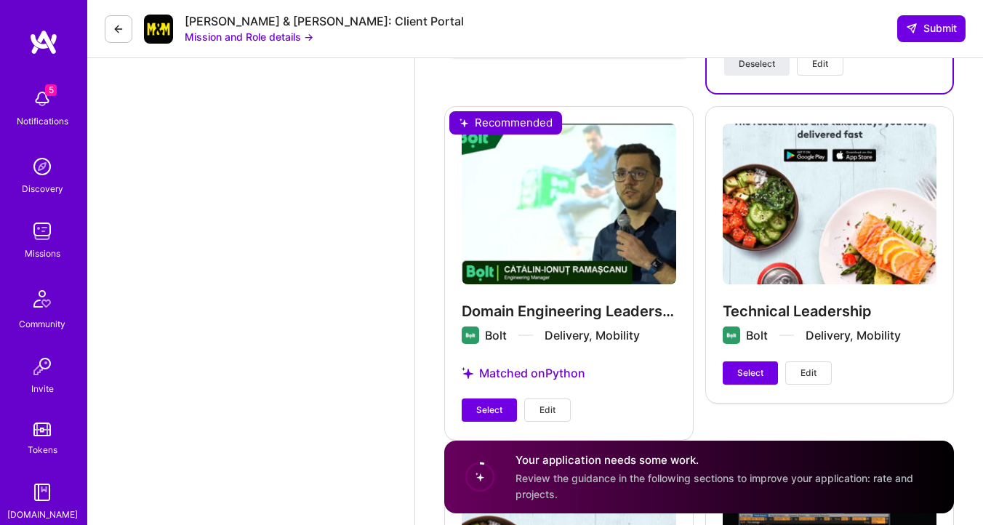
scroll to position [3364, 0]
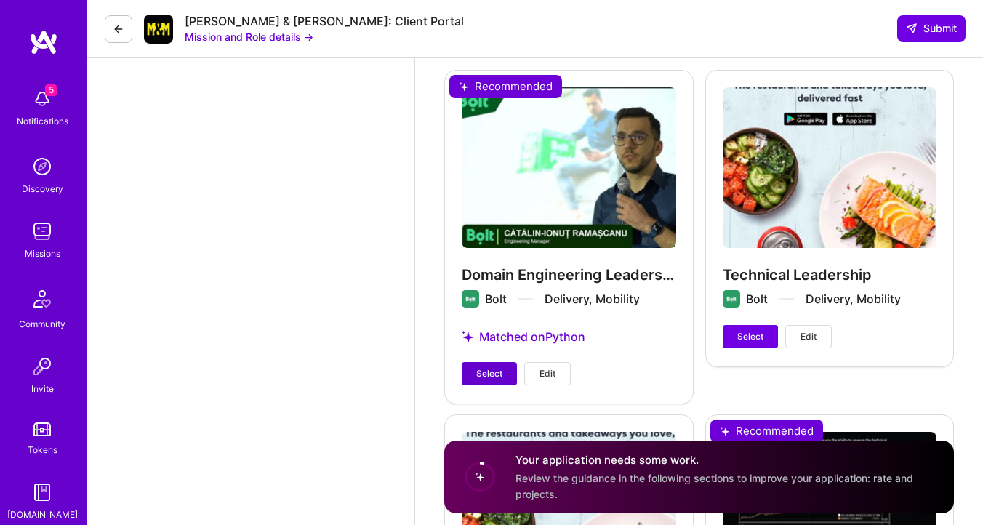
click at [487, 368] on button "Select" at bounding box center [489, 373] width 55 height 23
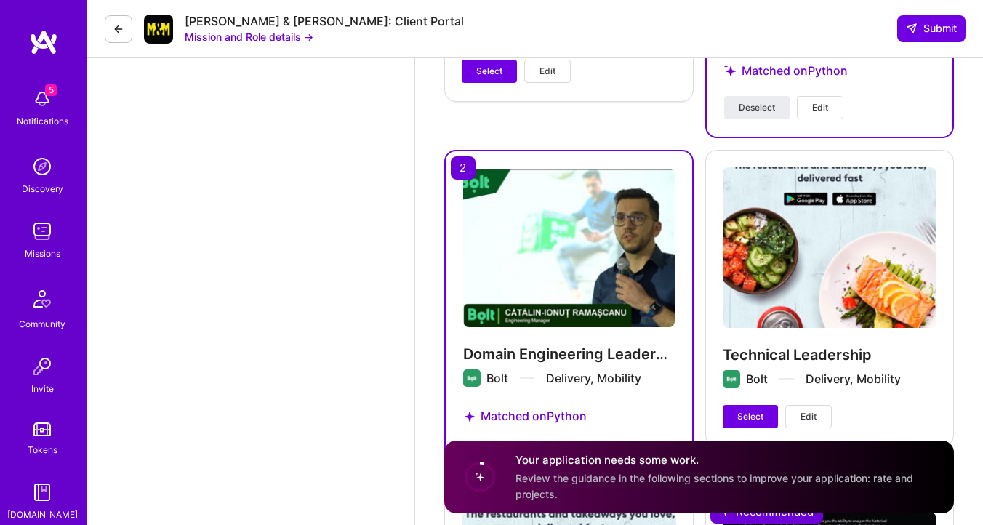
scroll to position [3133, 0]
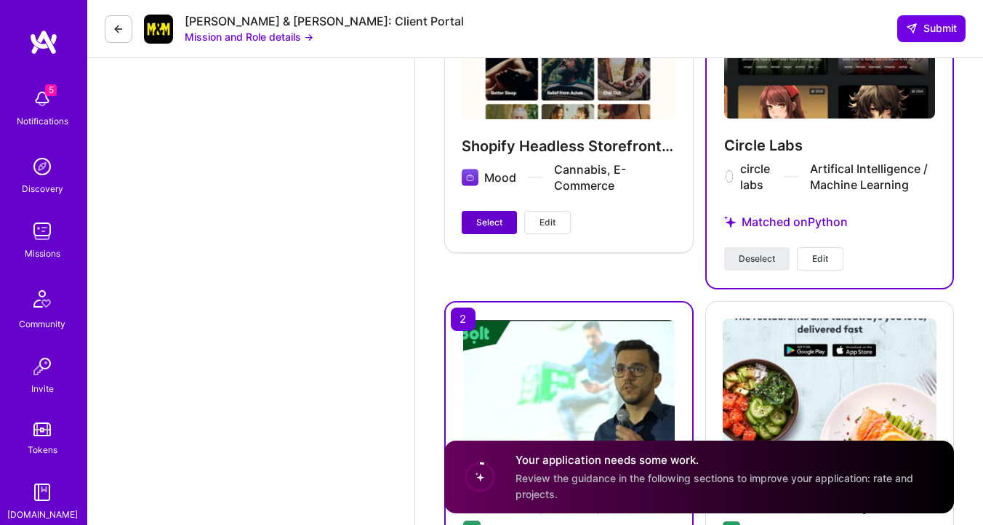
click at [474, 214] on button "Select" at bounding box center [489, 222] width 55 height 23
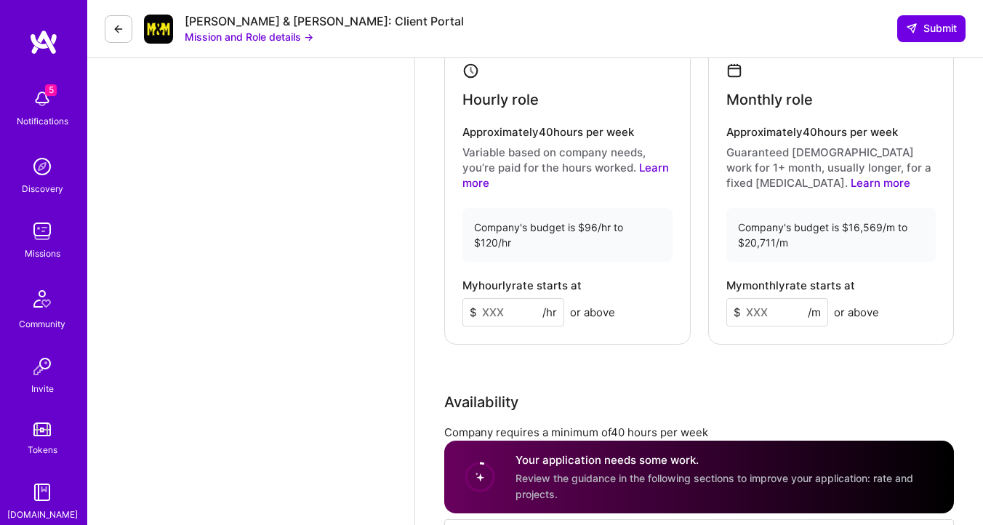
scroll to position [2199, 0]
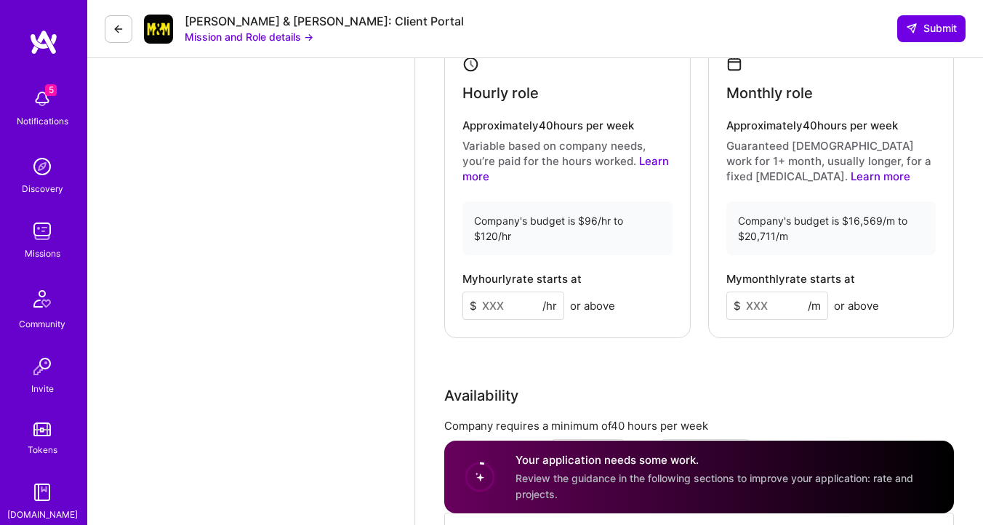
click at [501, 293] on input at bounding box center [513, 305] width 102 height 28
click at [500, 291] on input at bounding box center [513, 305] width 102 height 28
paste input "110"
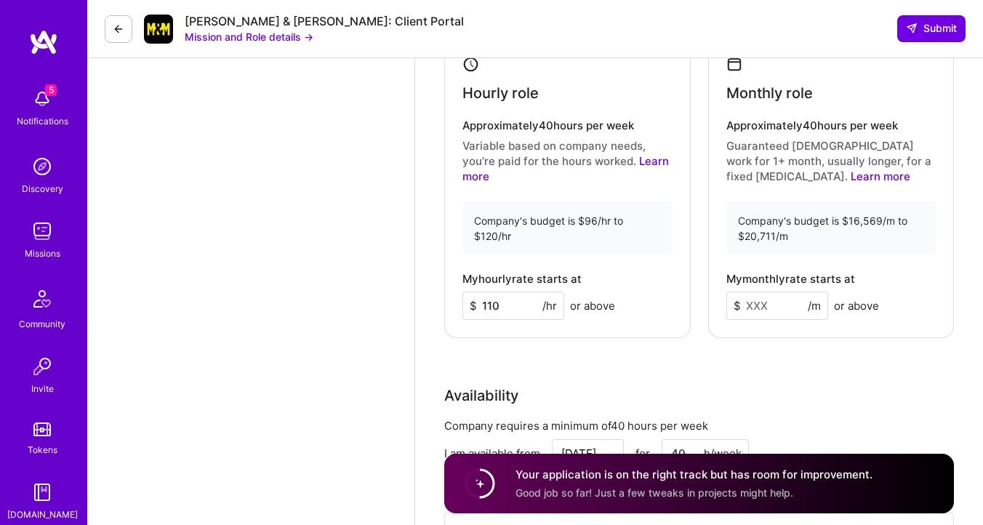
type input "110"
click at [518, 332] on div "Rate Your rate should reflect your skills, experience, role requirements, and m…" at bounding box center [699, 246] width 510 height 687
click at [747, 291] on input at bounding box center [777, 305] width 102 height 28
paste input
click at [749, 291] on input at bounding box center [777, 305] width 102 height 28
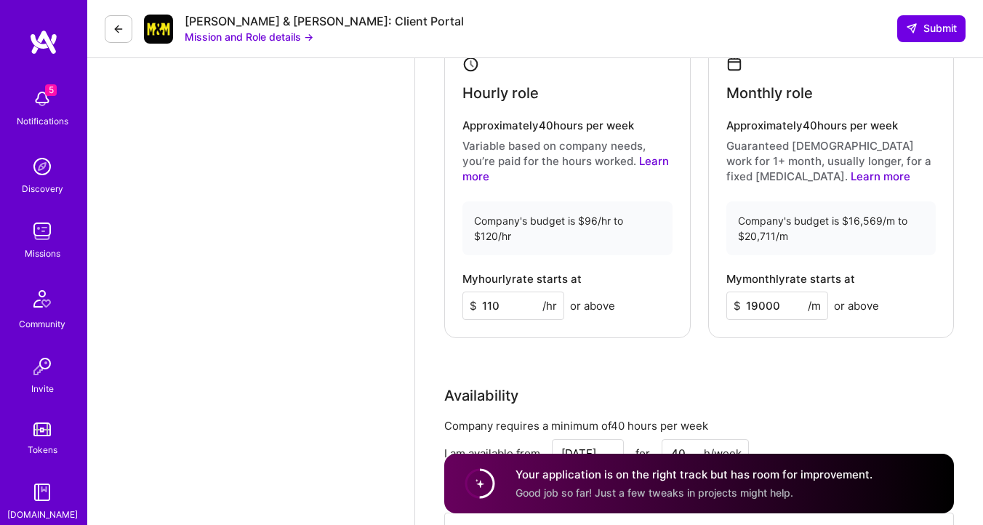
type input "19000"
click at [733, 321] on div "Monthly role Approximately 40 hours per week Guaranteed [DEMOGRAPHIC_DATA] work…" at bounding box center [831, 188] width 246 height 300
click at [701, 300] on div "Hourly role Approximately 40 hours per week Variable based on company needs, yo…" at bounding box center [699, 188] width 510 height 300
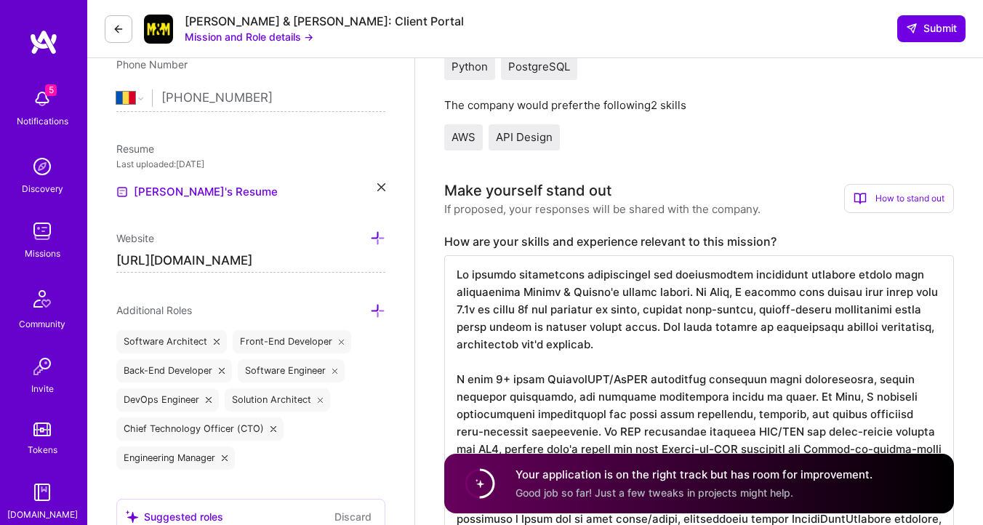
scroll to position [0, 0]
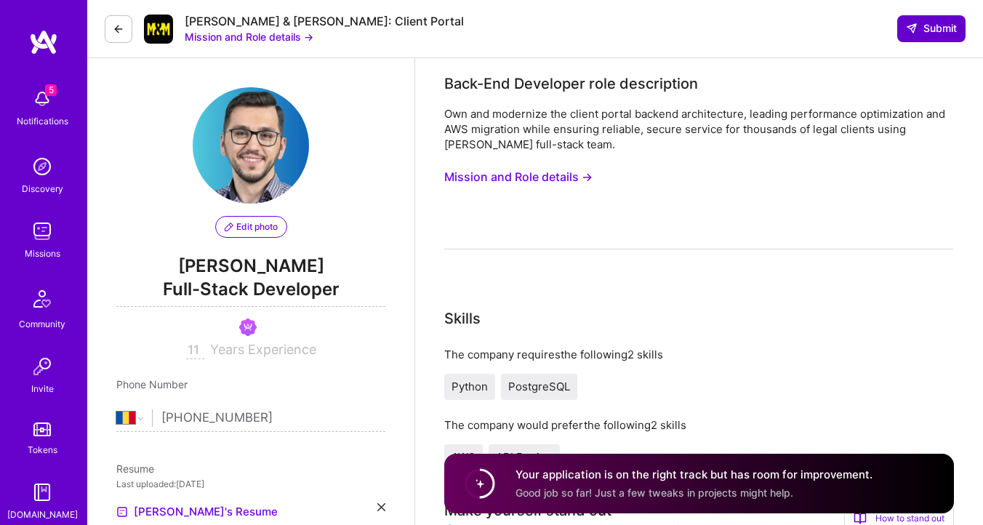
click at [920, 29] on span "Submit" at bounding box center [931, 28] width 51 height 15
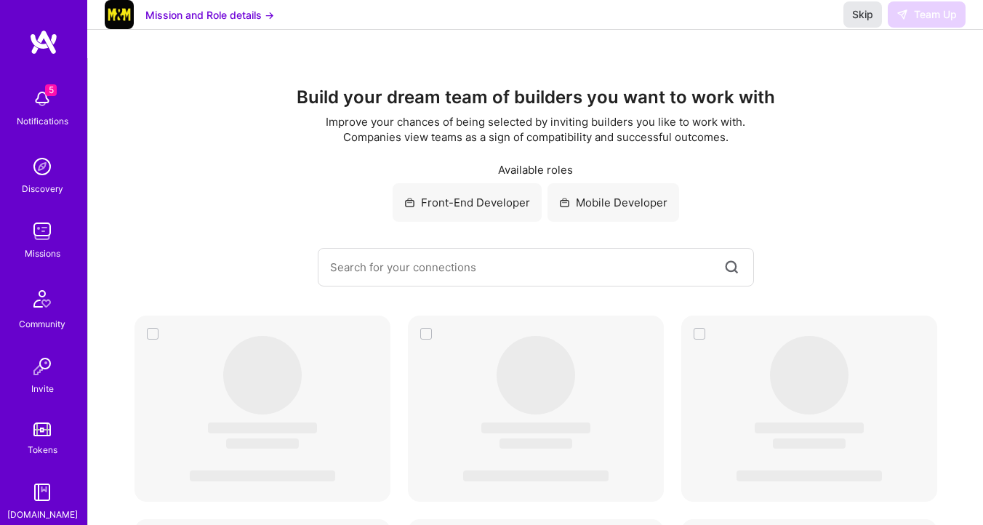
click at [855, 22] on span "Skip" at bounding box center [862, 14] width 21 height 15
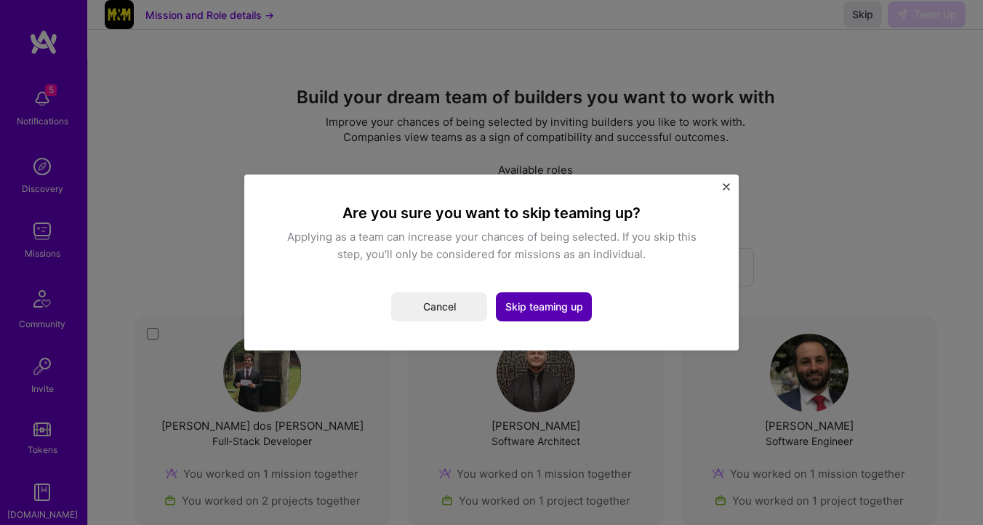
click at [553, 309] on button "Skip teaming up" at bounding box center [544, 306] width 96 height 29
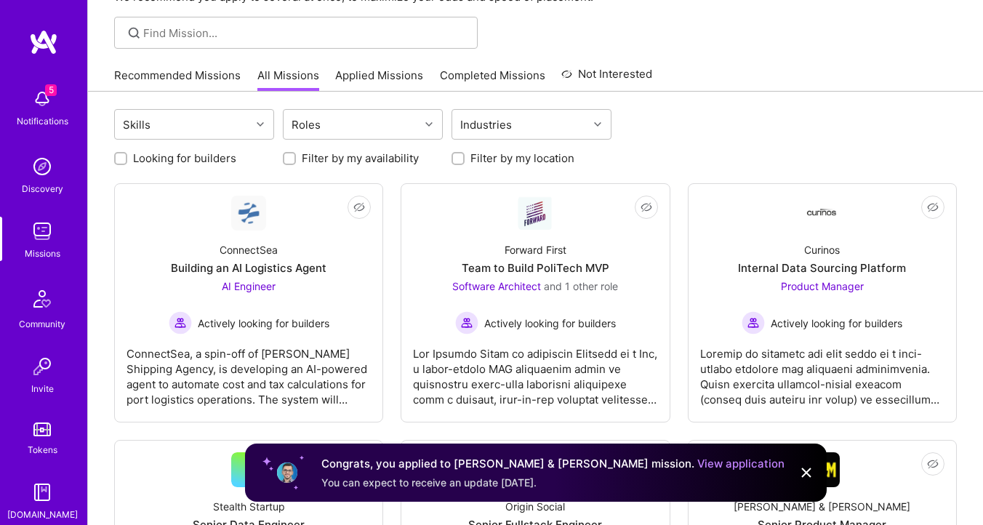
scroll to position [93, 0]
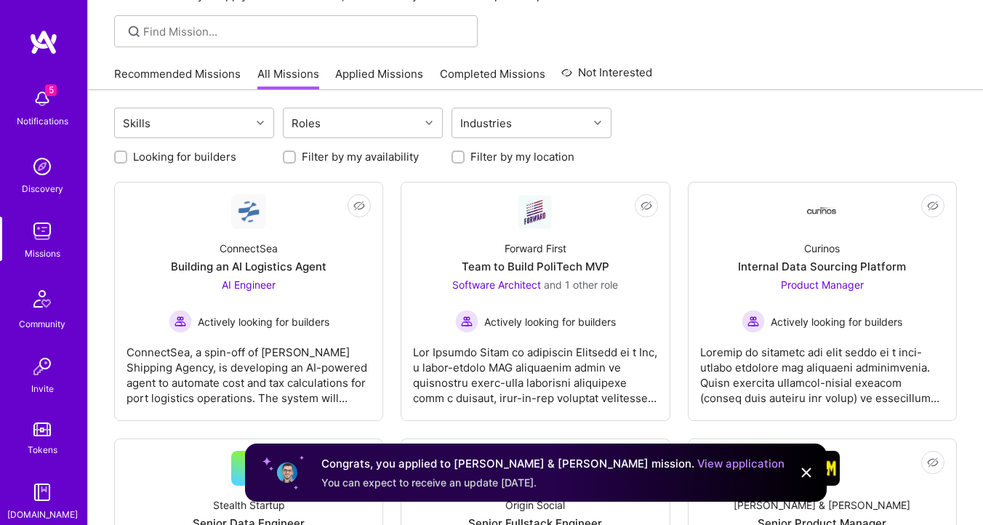
click at [808, 473] on img at bounding box center [805, 472] width 17 height 17
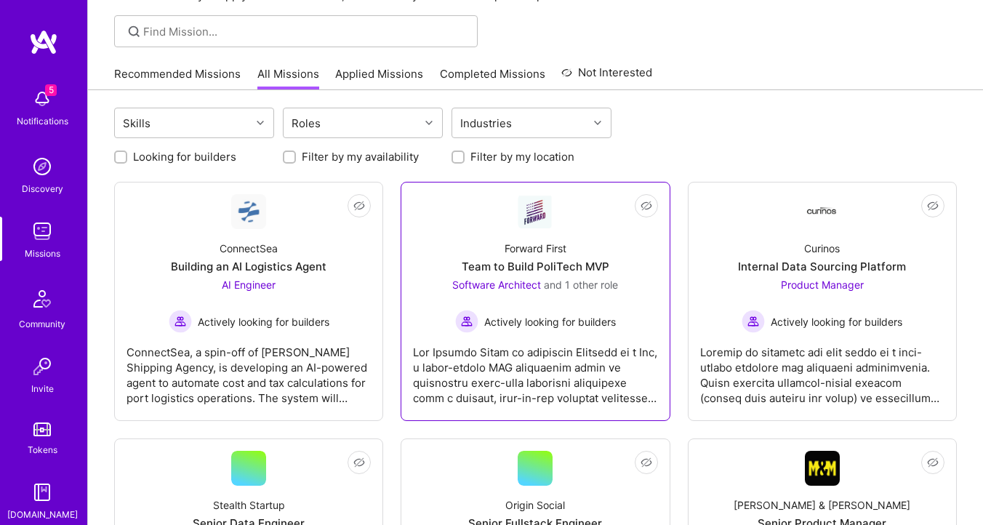
scroll to position [0, 0]
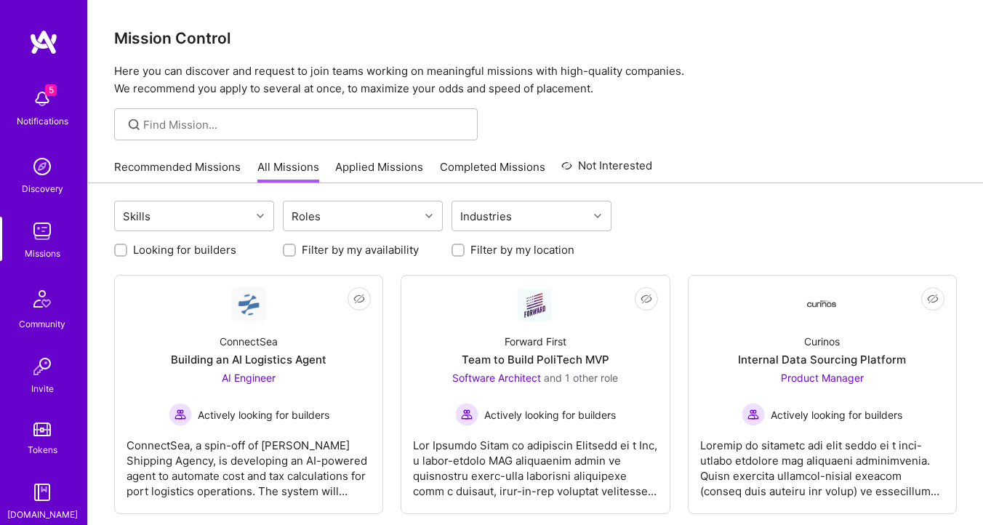
click at [189, 167] on link "Recommended Missions" at bounding box center [177, 171] width 126 height 24
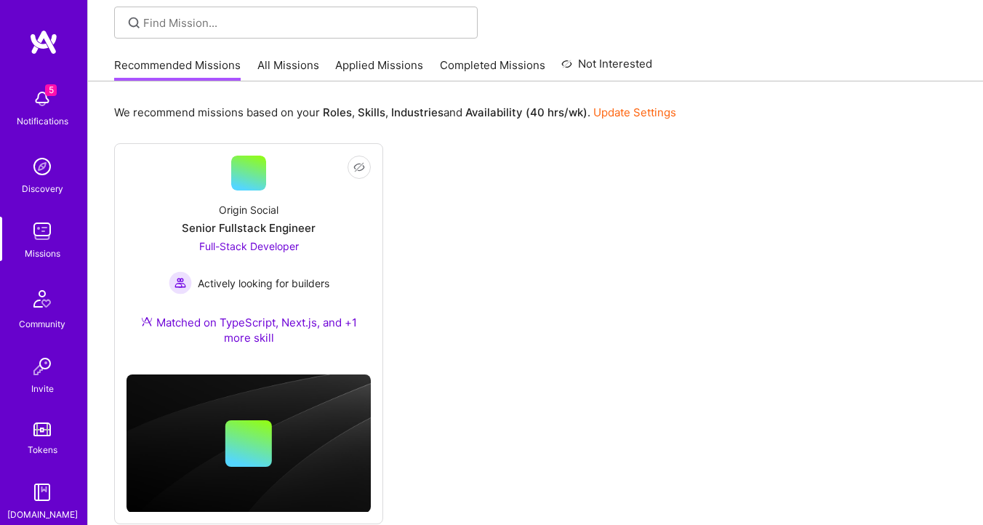
scroll to position [136, 0]
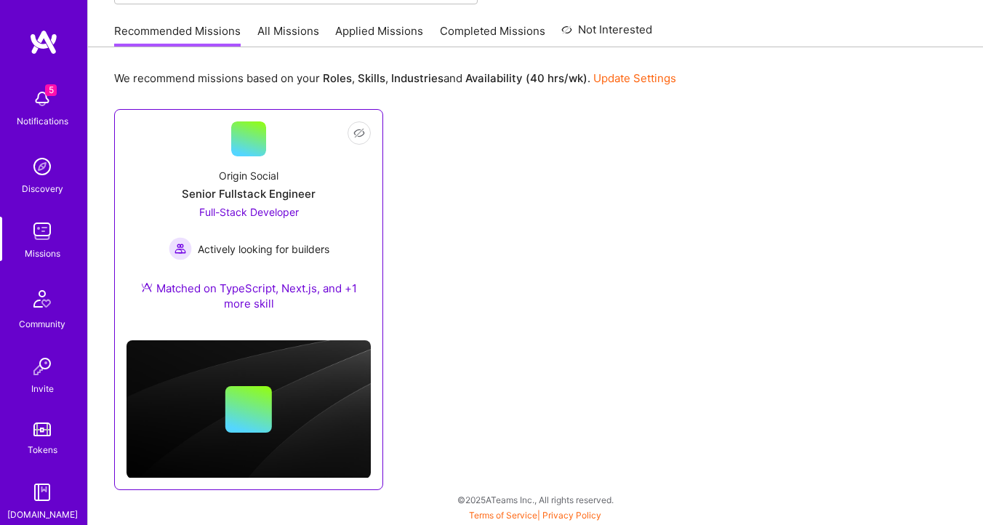
click at [275, 198] on div "Senior Fullstack Engineer" at bounding box center [249, 193] width 134 height 15
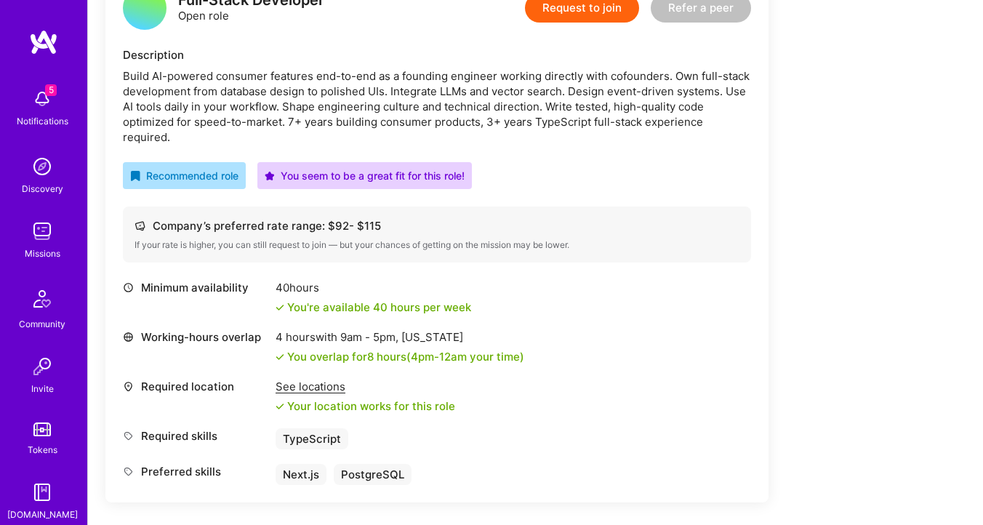
scroll to position [295, 0]
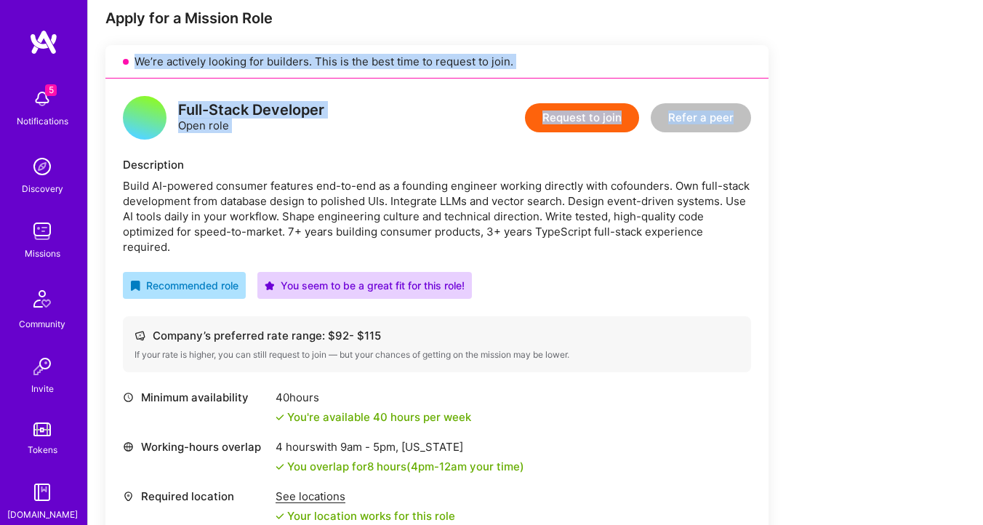
drag, startPoint x: 127, startPoint y: 59, endPoint x: 322, endPoint y: 153, distance: 216.2
click at [322, 153] on div "We’re actively looking for builders. This is the best time to request to join. …" at bounding box center [436, 328] width 663 height 567
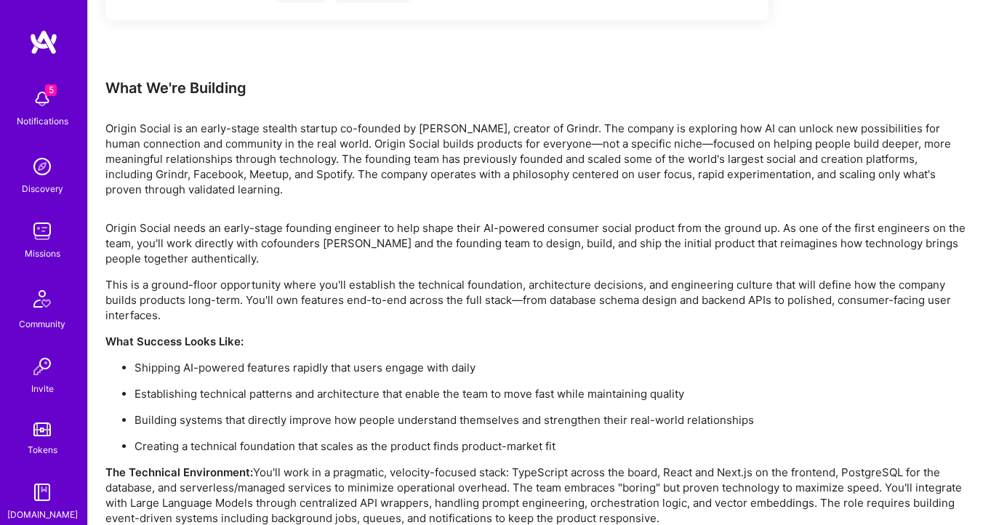
scroll to position [1005, 0]
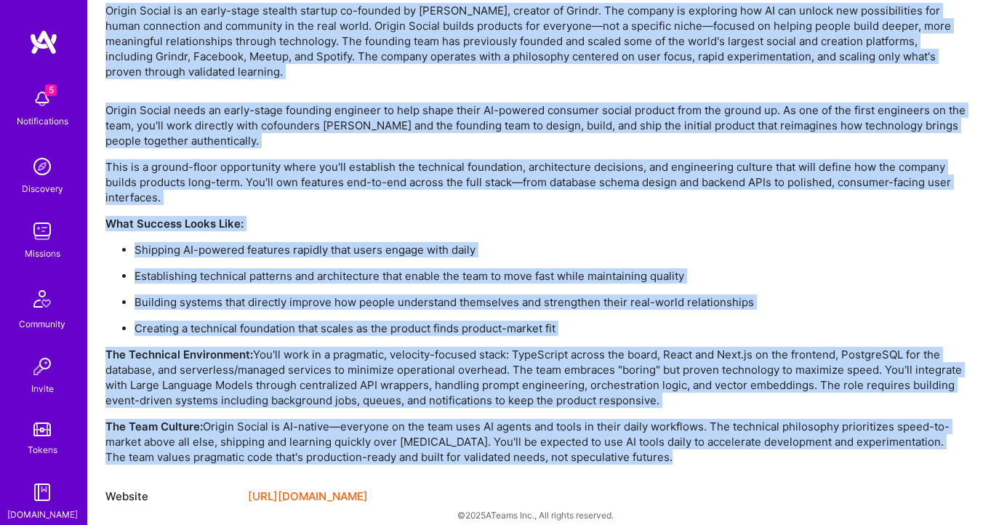
click at [665, 435] on p "The Team Culture: Origin Social is AI-native—everyone on the team uses AI agent…" at bounding box center [535, 442] width 860 height 46
copy div "Lo’ip dolorsit ametcon adi elitsedd. Eius te inc utla etdo ma aliquae ad mini. …"
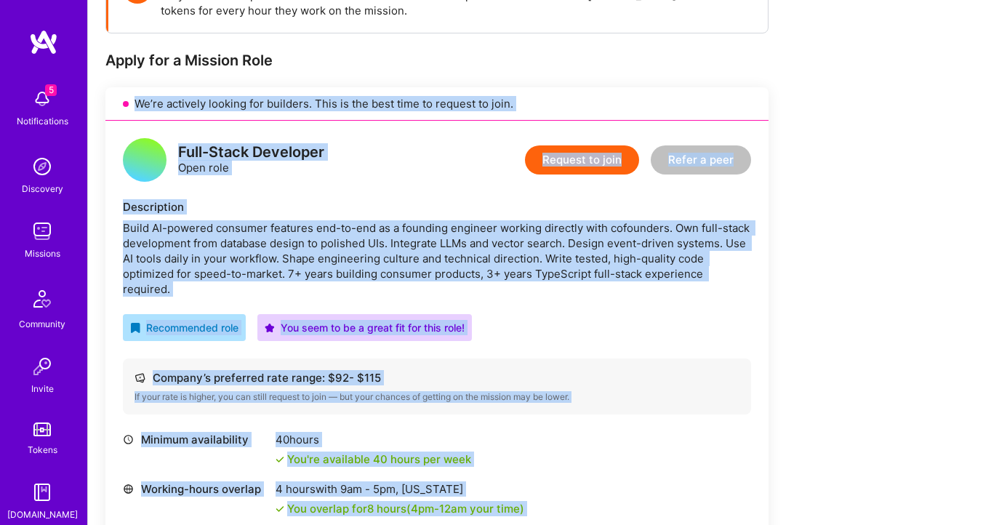
scroll to position [195, 0]
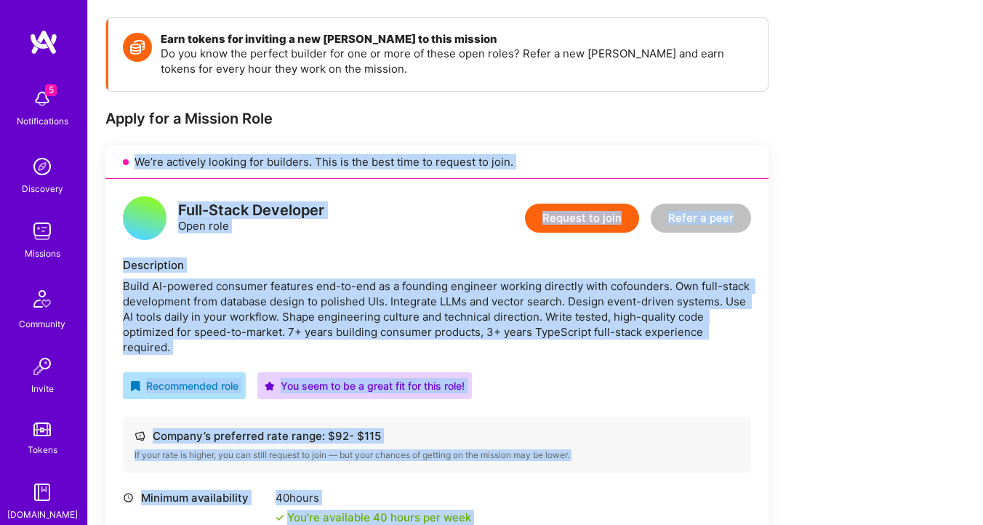
click at [610, 258] on div "Description" at bounding box center [437, 264] width 628 height 15
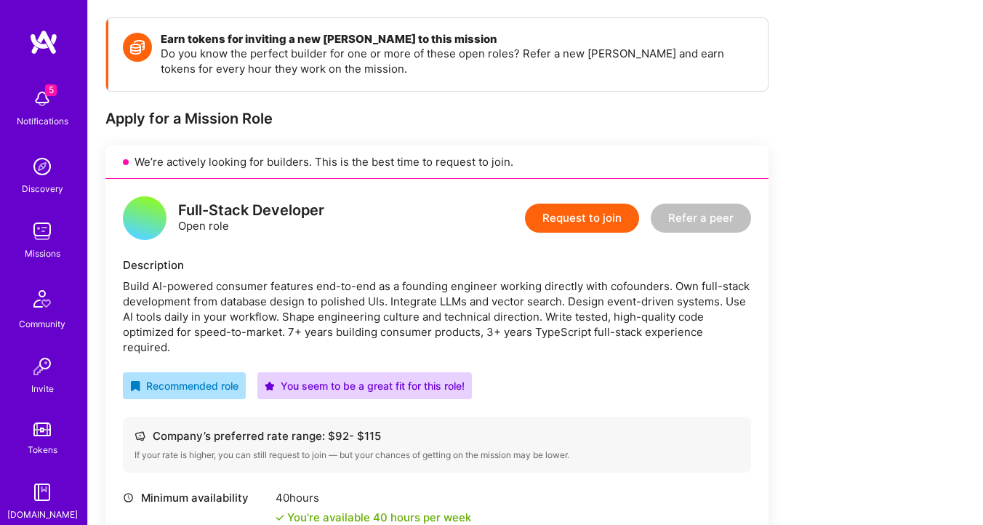
click at [600, 217] on button "Request to join" at bounding box center [582, 218] width 114 height 29
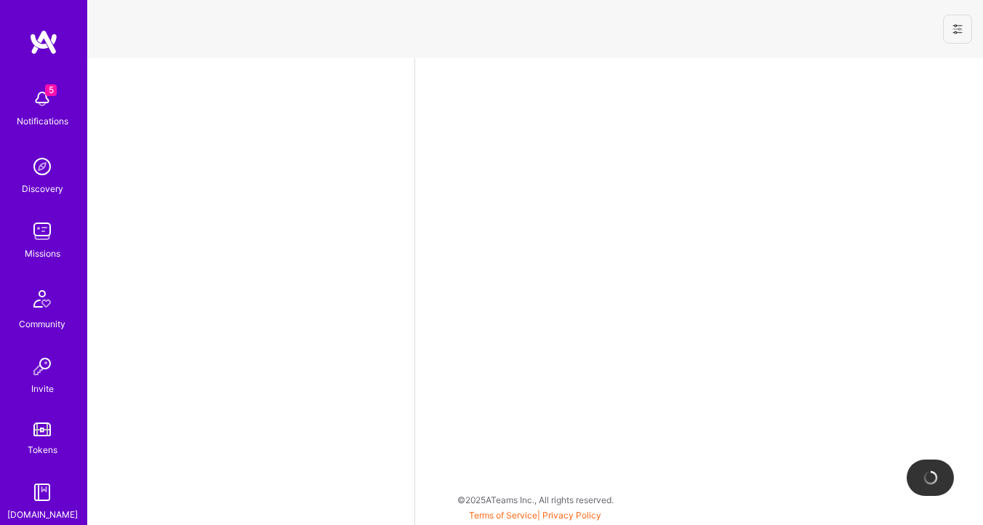
select select "RO"
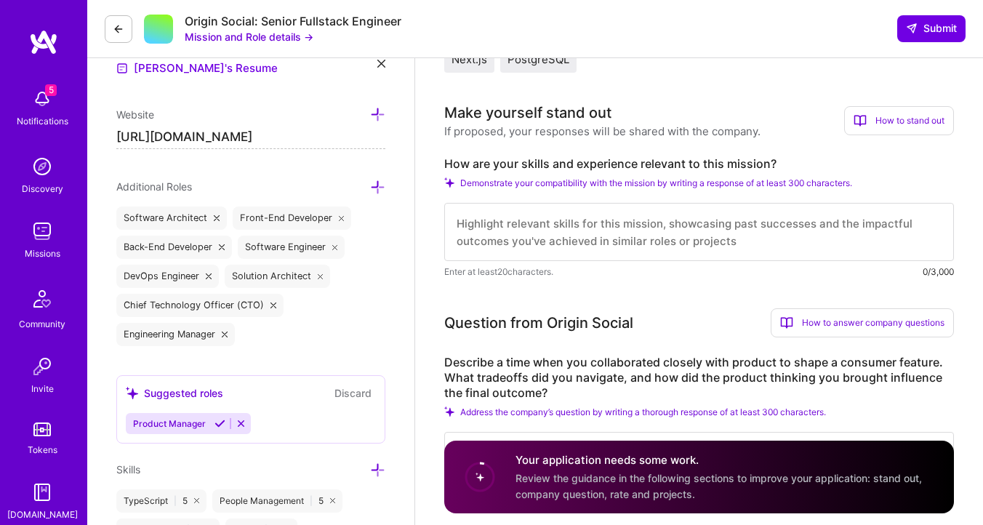
scroll to position [329, 0]
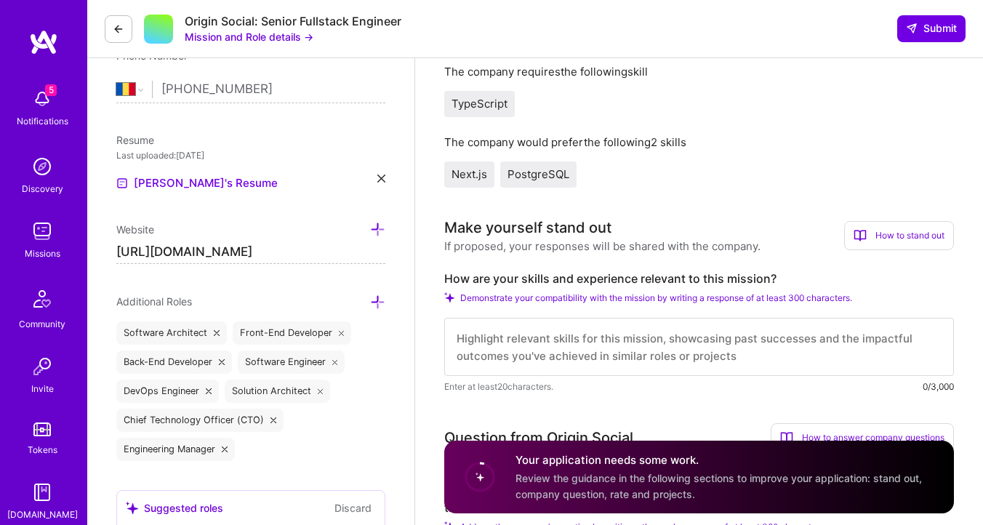
click at [446, 222] on div "Make yourself stand out" at bounding box center [527, 228] width 167 height 22
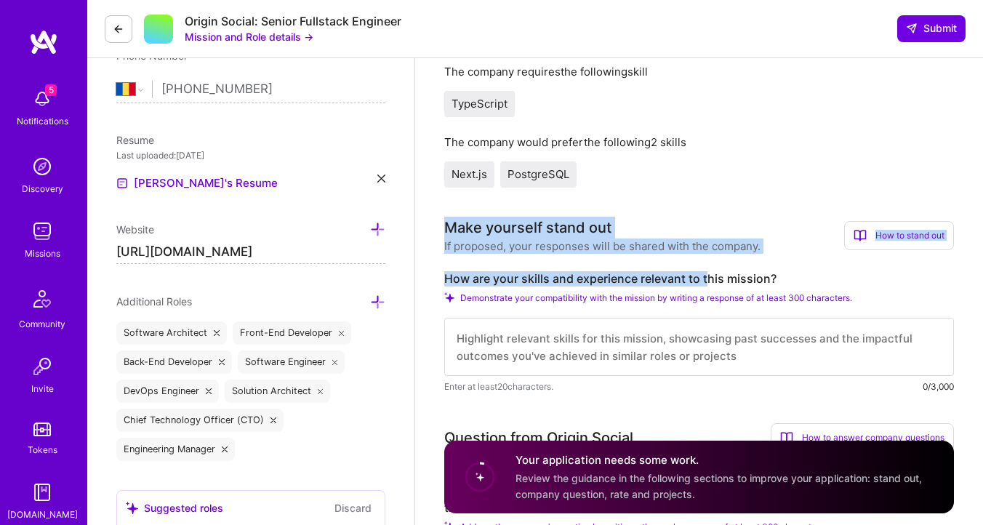
drag, startPoint x: 445, startPoint y: 222, endPoint x: 709, endPoint y: 284, distance: 271.1
click at [709, 284] on div "Make yourself stand out If proposed, your responses will be shared with the com…" at bounding box center [699, 305] width 510 height 177
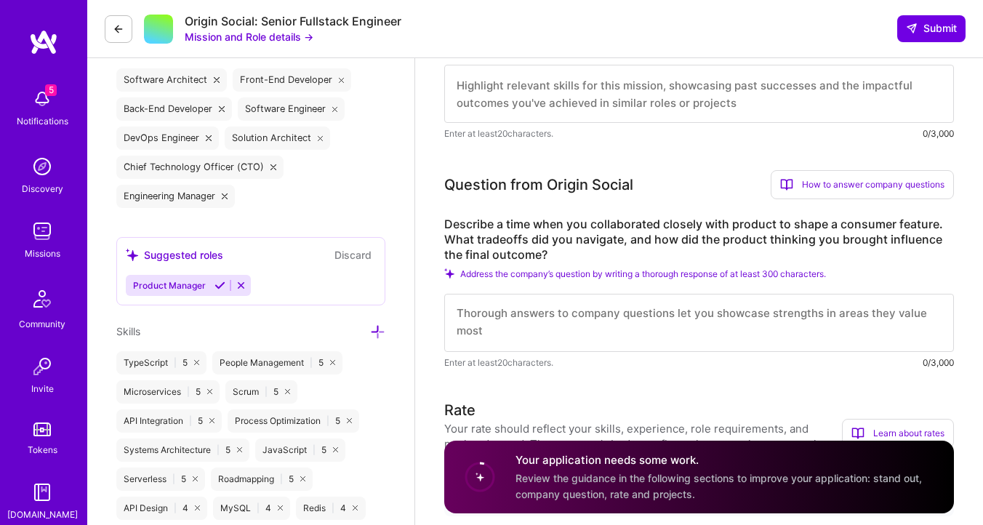
scroll to position [588, 0]
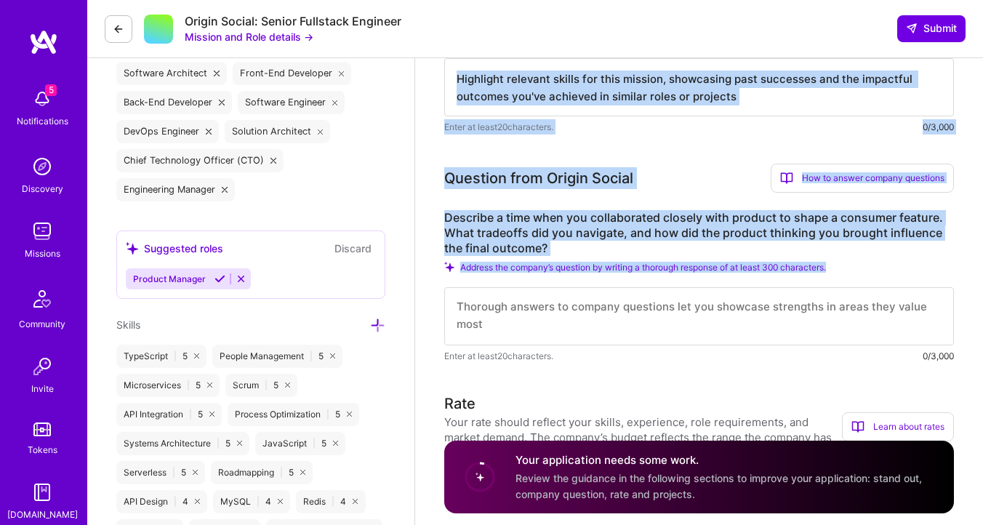
click at [854, 265] on div "Address the company’s question by writing a thorough response of at least 300 c…" at bounding box center [699, 267] width 510 height 11
copy div "Make yourself stand out If proposed, your responses will be shared with the com…"
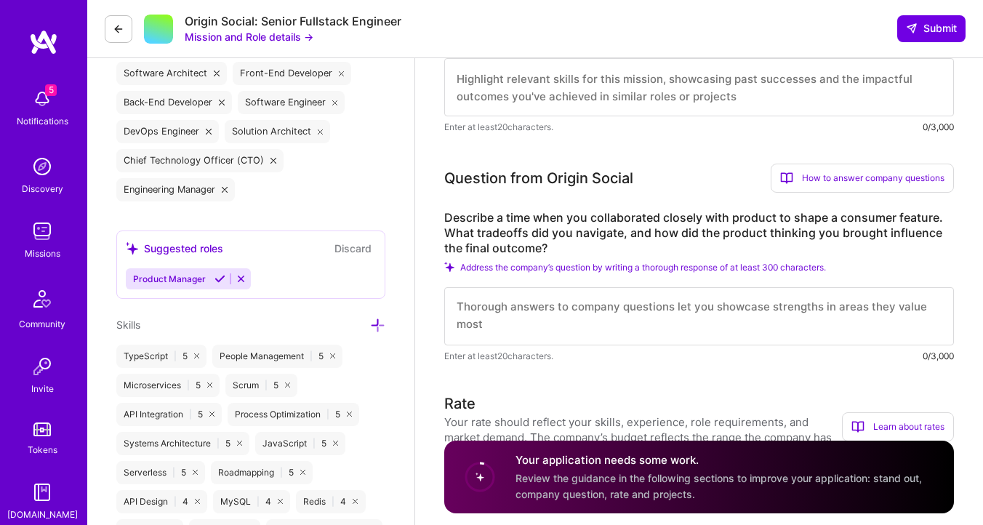
click at [485, 363] on span "Enter at least 20 characters." at bounding box center [498, 355] width 109 height 15
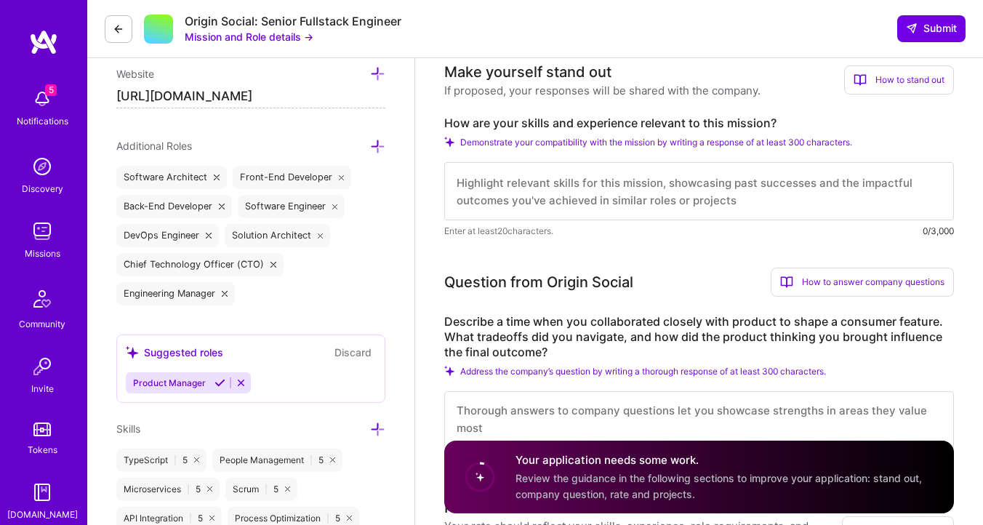
scroll to position [430, 0]
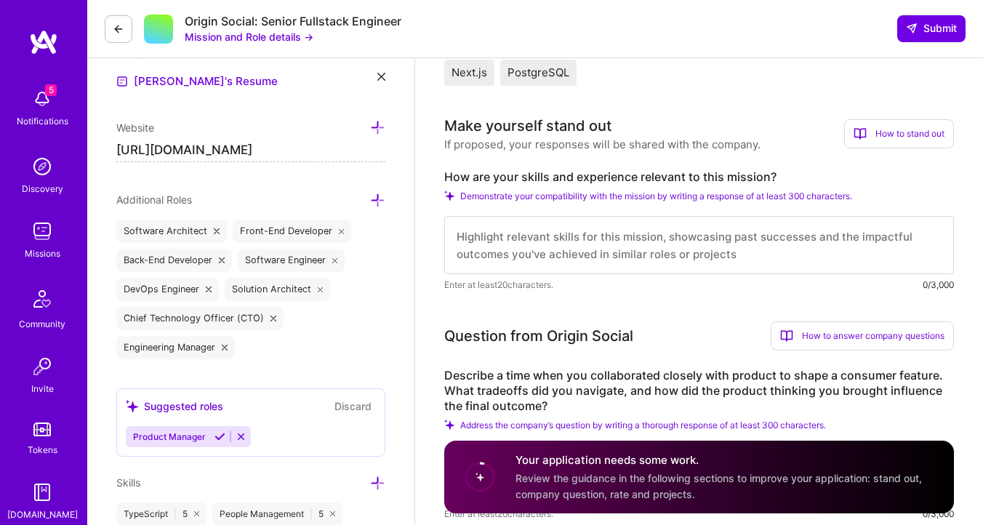
click at [549, 245] on textarea at bounding box center [699, 245] width 510 height 58
paste textarea "L'i dol sitam consecte adipisci eli Seddoe Tempor incidid U'la etdol magnaali e…"
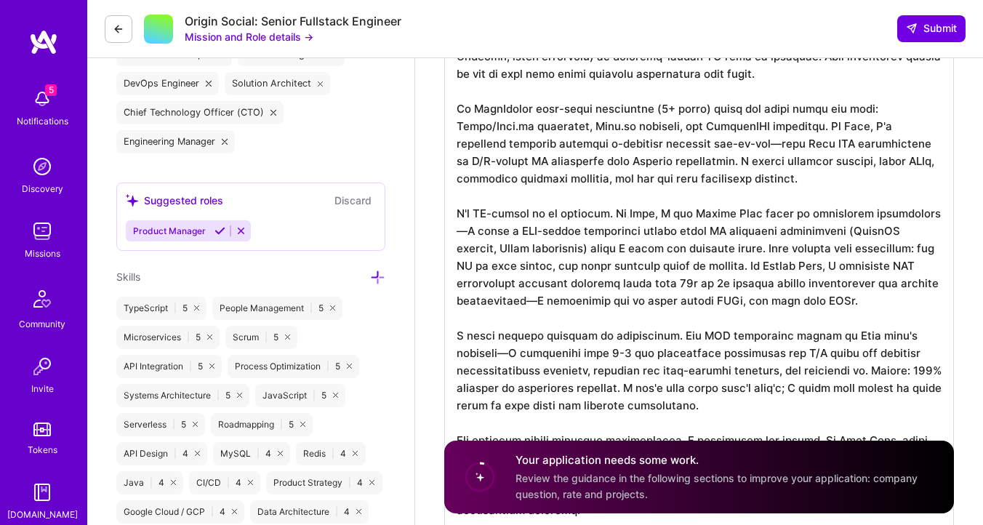
scroll to position [685, 0]
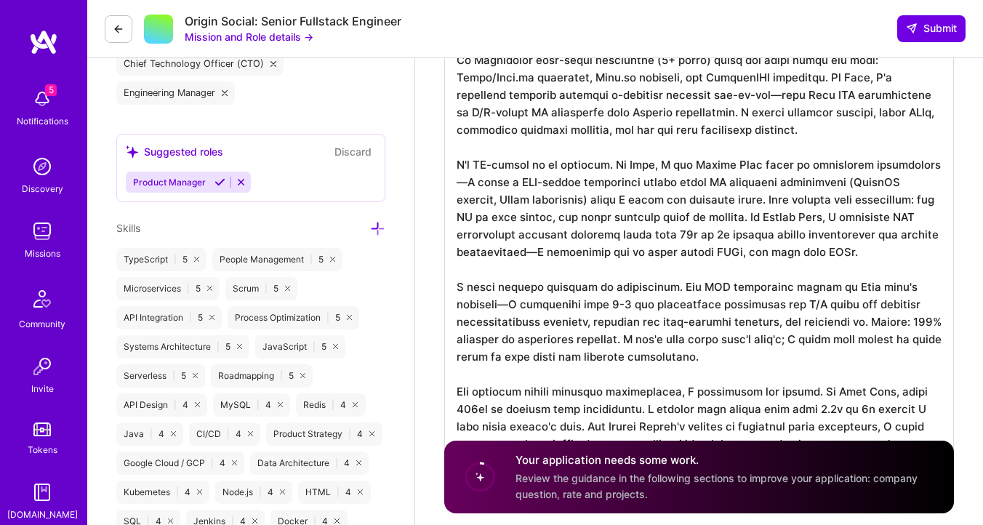
click at [459, 310] on textarea at bounding box center [699, 209] width 510 height 547
click at [620, 236] on textarea at bounding box center [699, 209] width 510 height 547
paste textarea ", from database schema design (Basket State Machine, order workflows) to consum…"
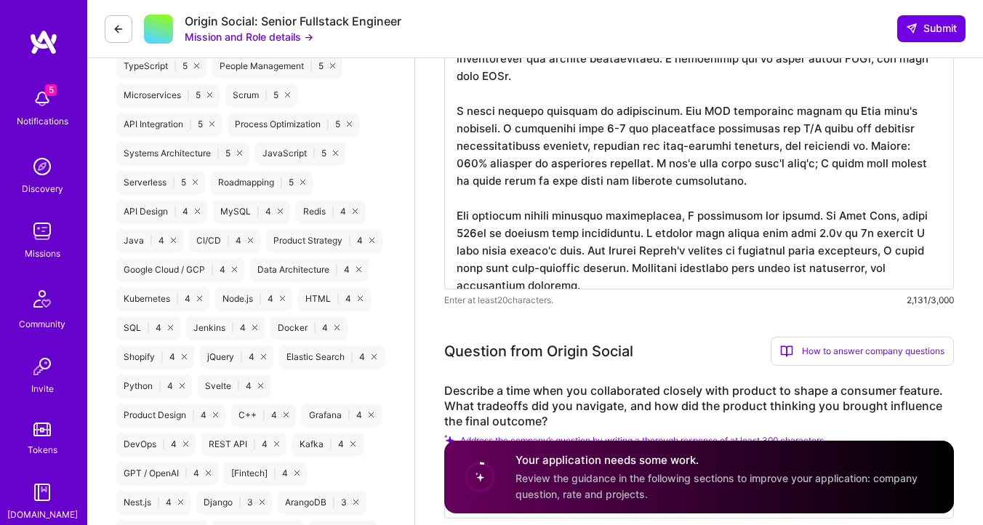
scroll to position [0, 0]
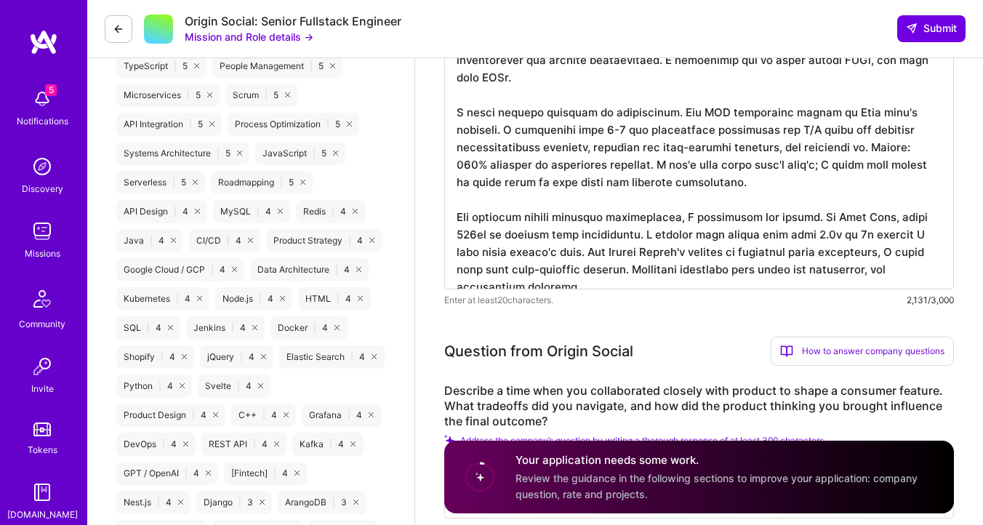
click at [618, 257] on textarea at bounding box center [699, 16] width 510 height 547
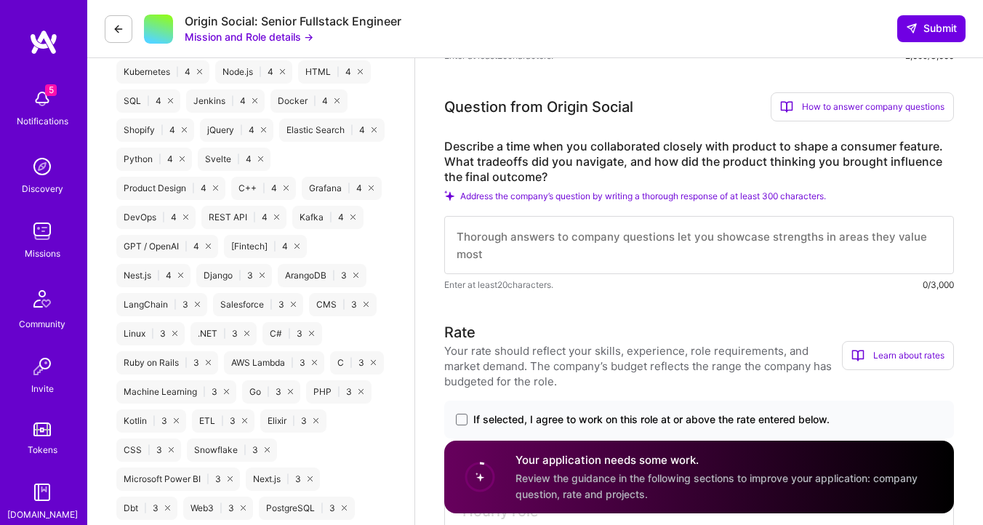
scroll to position [1032, 0]
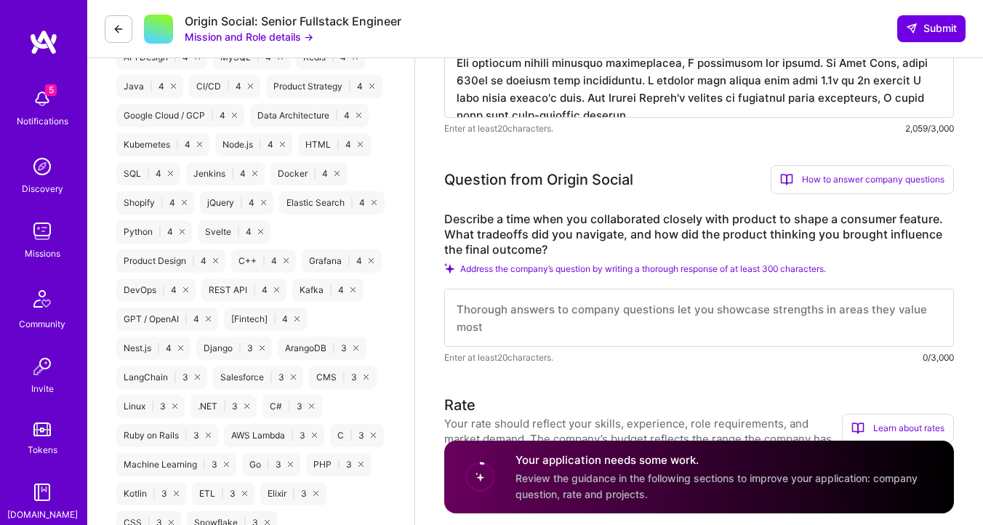
type textarea "L'i dol sitam consecte adipisci eli Seddoe Tempor incidid U'la etdol magnaali e…"
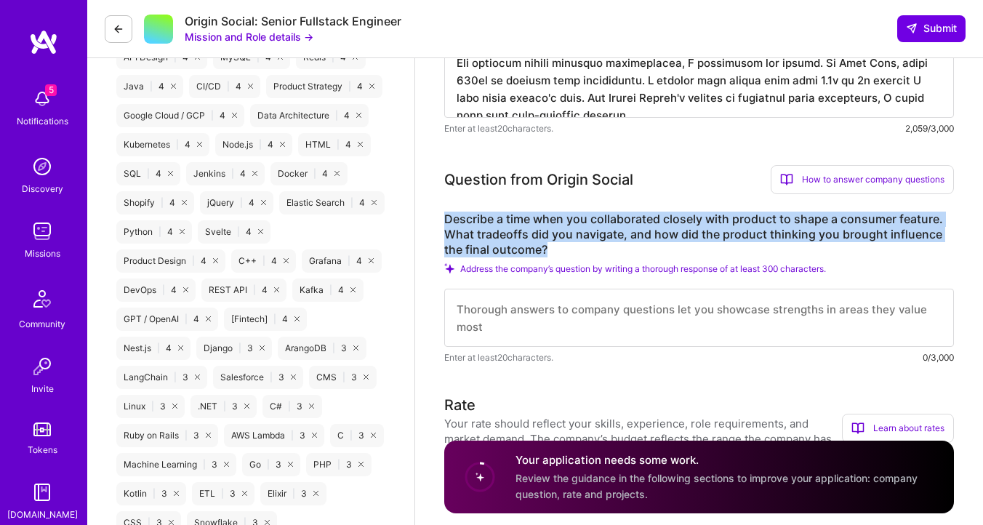
drag, startPoint x: 554, startPoint y: 248, endPoint x: 446, endPoint y: 217, distance: 112.7
click at [446, 217] on label "Describe a time when you collaborated closely with product to shape a consumer …" at bounding box center [699, 235] width 510 height 46
drag, startPoint x: 446, startPoint y: 217, endPoint x: 558, endPoint y: 252, distance: 118.2
click at [558, 252] on label "Describe a time when you collaborated closely with product to shape a consumer …" at bounding box center [699, 235] width 510 height 46
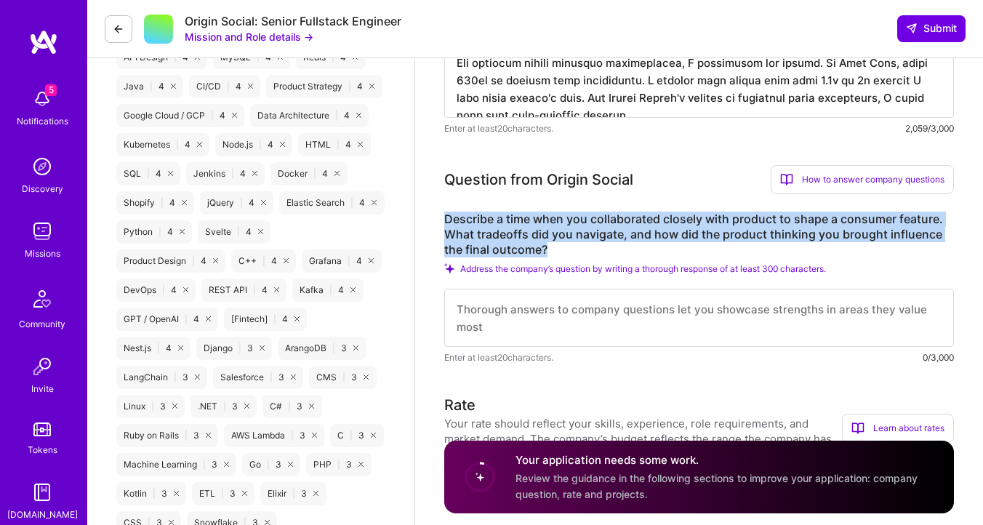
click at [558, 252] on label "Describe a time when you collaborated closely with product to shape a consumer …" at bounding box center [699, 235] width 510 height 46
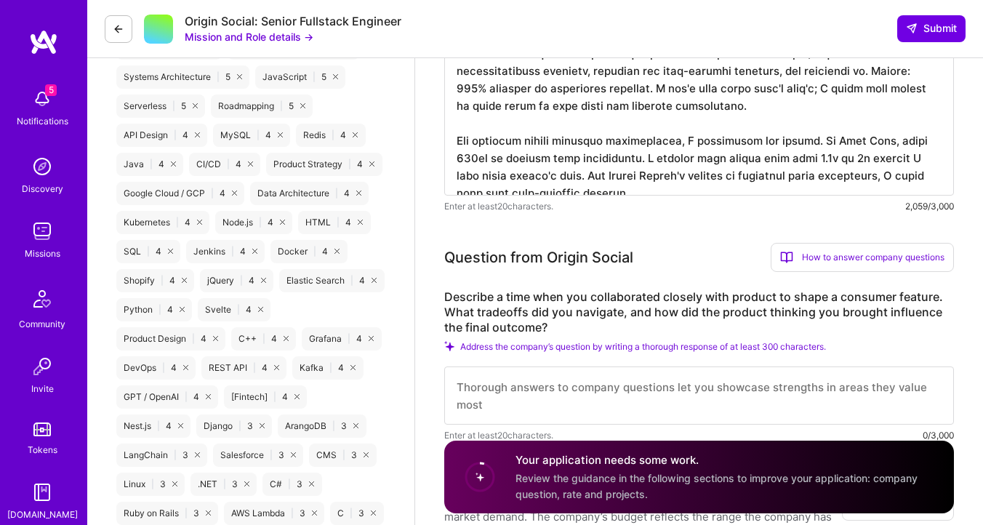
scroll to position [977, 0]
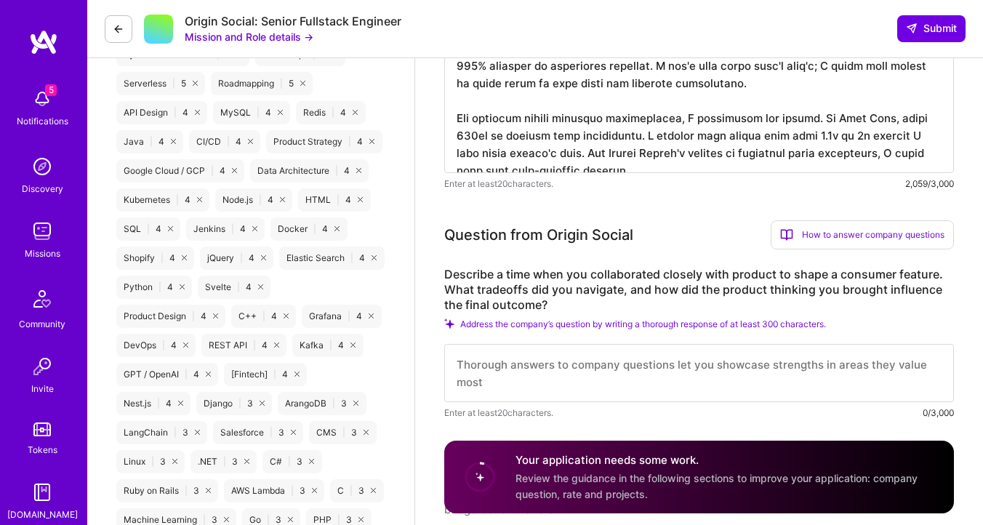
click at [478, 275] on label "Describe a time when you collaborated closely with product to shape a consumer …" at bounding box center [699, 290] width 510 height 46
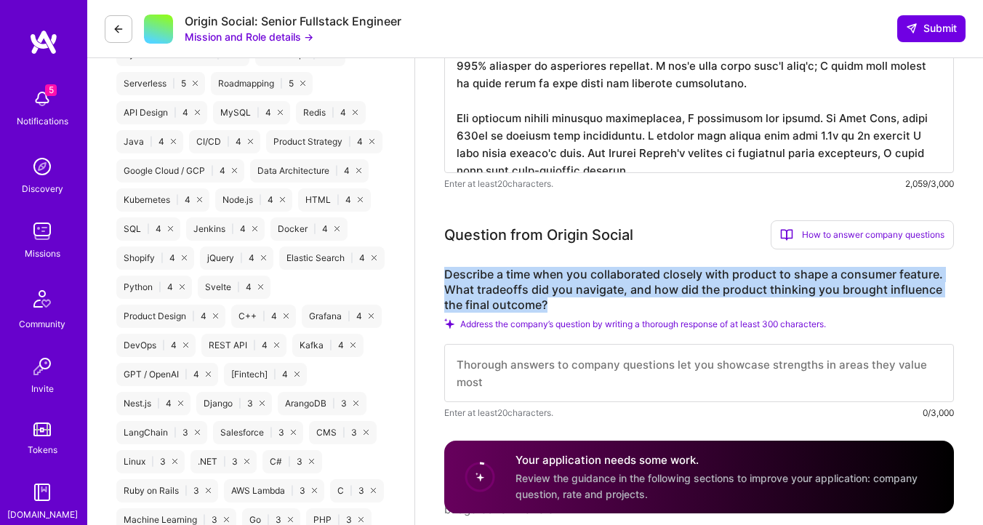
drag, startPoint x: 442, startPoint y: 274, endPoint x: 562, endPoint y: 302, distance: 123.2
click at [562, 302] on label "Describe a time when you collaborated closely with product to shape a consumer …" at bounding box center [699, 290] width 510 height 46
drag, startPoint x: 561, startPoint y: 303, endPoint x: 446, endPoint y: 273, distance: 119.5
click at [446, 273] on label "Describe a time when you collaborated closely with product to shape a consumer …" at bounding box center [699, 290] width 510 height 46
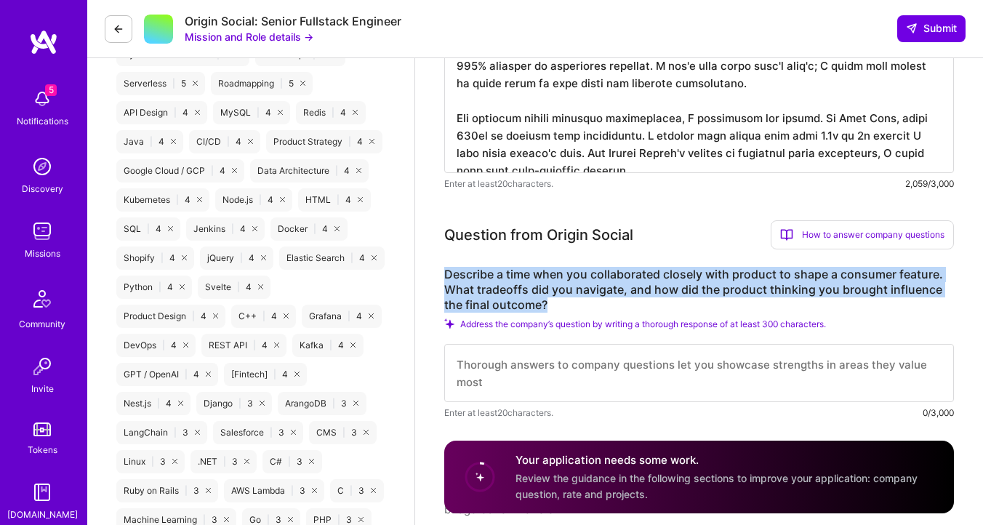
click at [446, 273] on label "Describe a time when you collaborated closely with product to shape a consumer …" at bounding box center [699, 290] width 510 height 46
drag, startPoint x: 446, startPoint y: 273, endPoint x: 742, endPoint y: 283, distance: 296.7
click at [742, 283] on label "Describe a time when you collaborated closely with product to shape a consumer …" at bounding box center [699, 290] width 510 height 46
click at [563, 307] on label "Describe a time when you collaborated closely with product to shape a consumer …" at bounding box center [699, 290] width 510 height 46
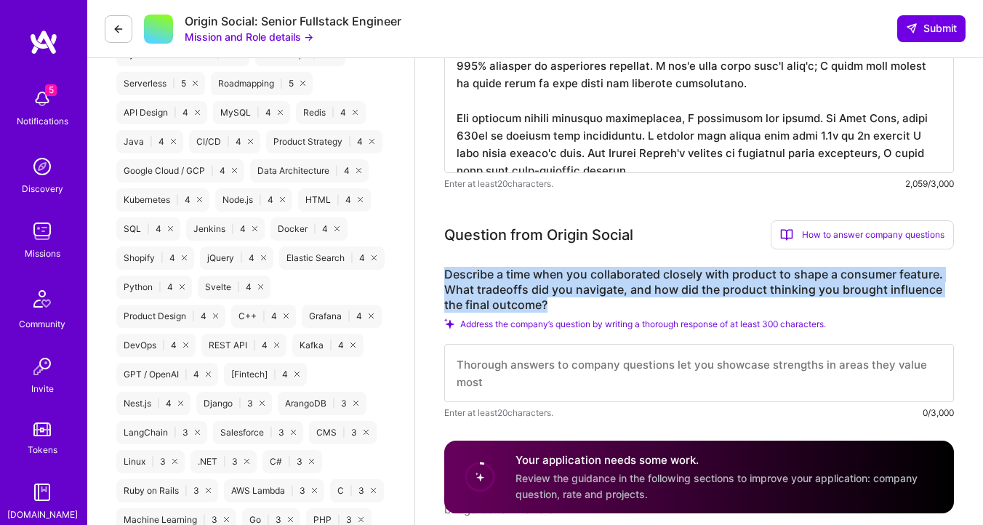
drag, startPoint x: 563, startPoint y: 307, endPoint x: 446, endPoint y: 275, distance: 120.4
click at [446, 275] on label "Describe a time when you collaborated closely with product to shape a consumer …" at bounding box center [699, 290] width 510 height 46
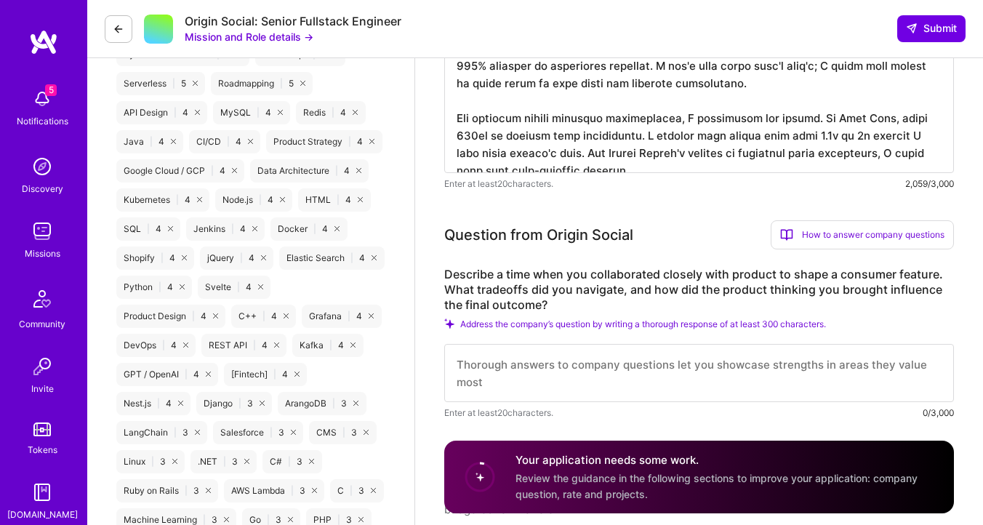
click at [606, 373] on textarea at bounding box center [699, 373] width 510 height 58
paste textarea "At Mood, I worked with Product to build a CMS-driven system for product descrip…"
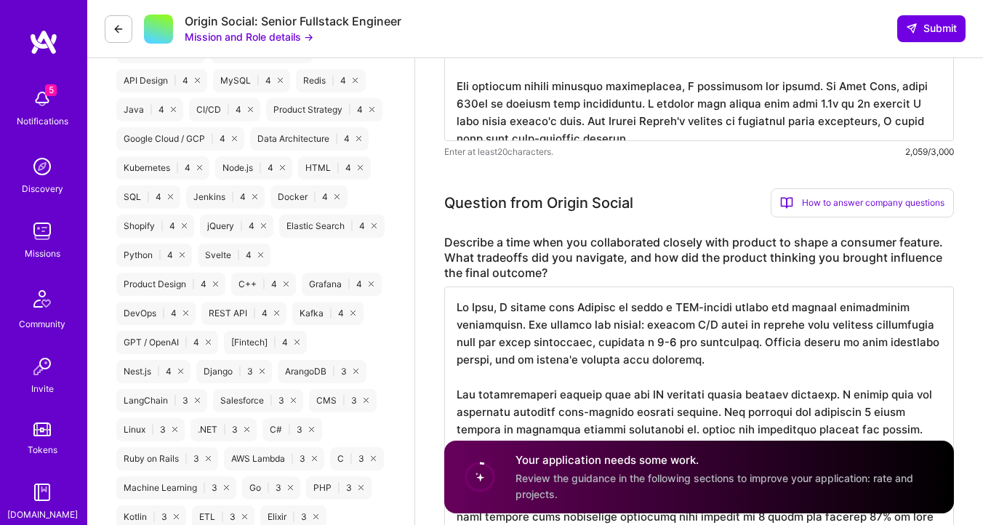
scroll to position [1, 0]
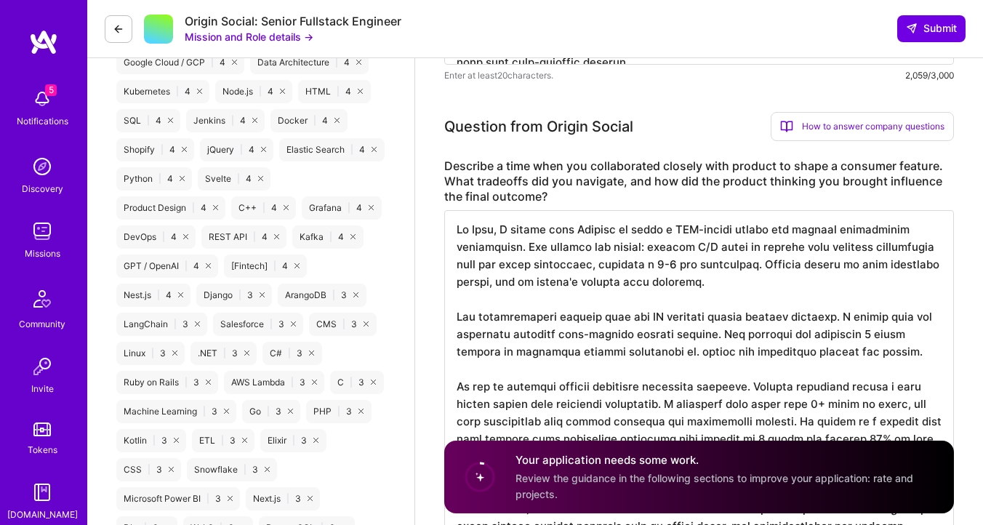
scroll to position [1097, 0]
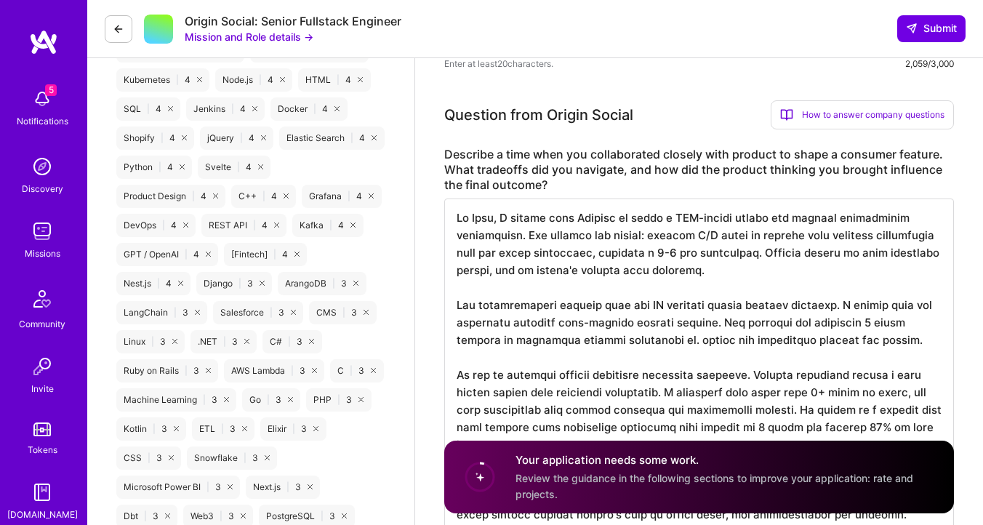
click at [680, 321] on textarea at bounding box center [699, 506] width 510 height 616
click at [706, 324] on textarea at bounding box center [699, 506] width 510 height 616
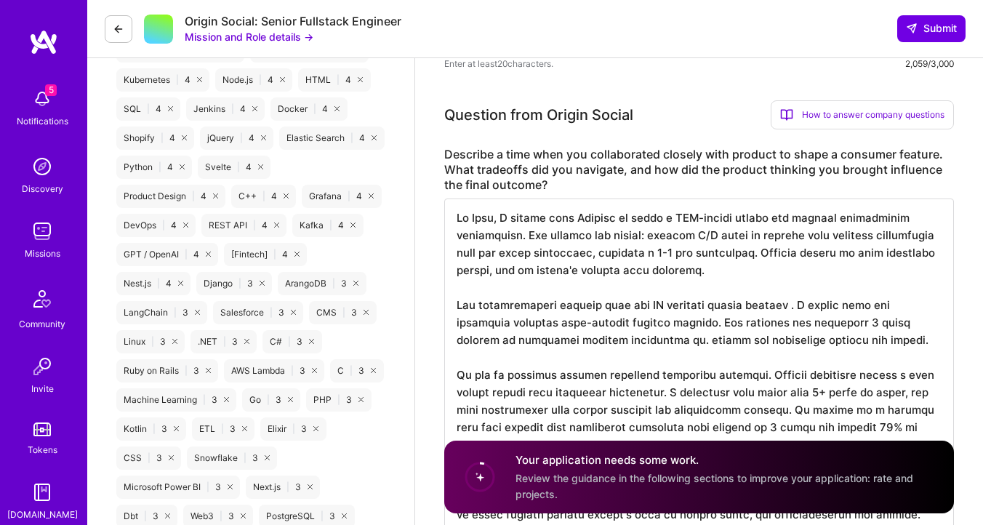
type textarea "At Mood, I worked with Product to build a CMS-driven system for product descrip…"
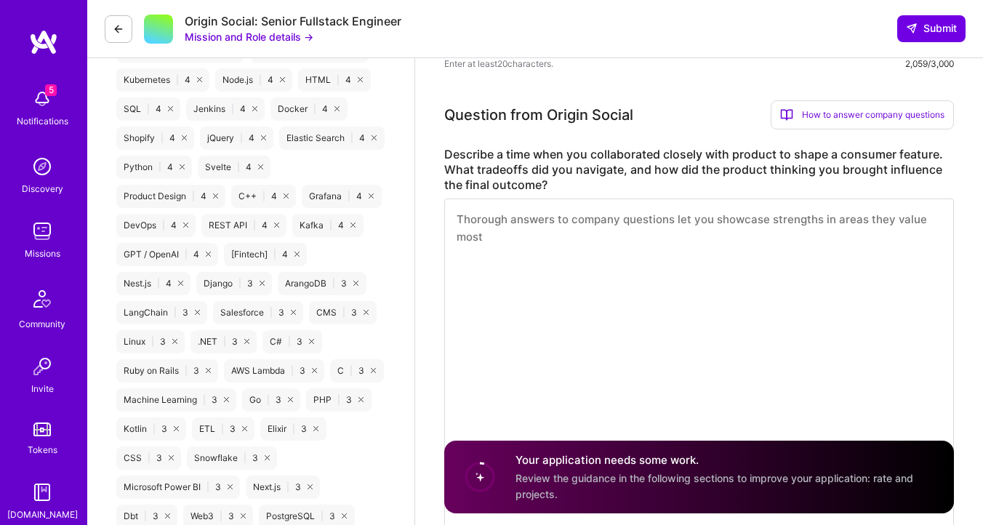
scroll to position [0, 0]
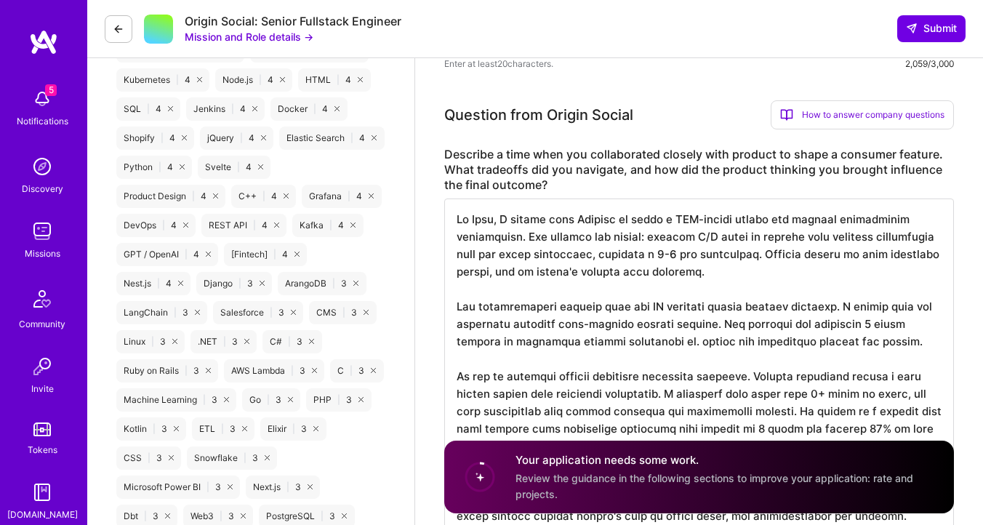
click at [752, 297] on textarea at bounding box center [699, 506] width 510 height 616
click at [752, 306] on textarea at bounding box center [699, 506] width 510 height 616
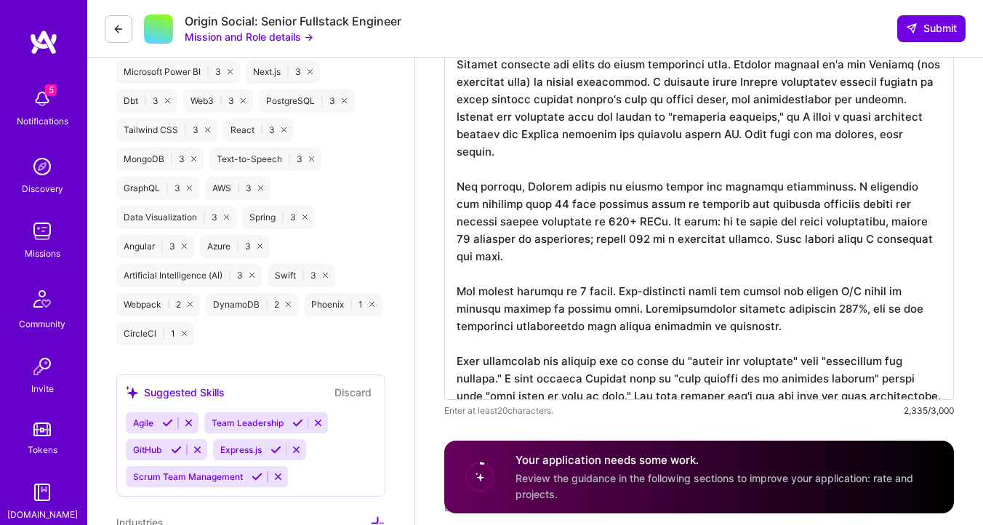
scroll to position [1513, 0]
click at [586, 251] on textarea at bounding box center [699, 91] width 510 height 616
type textarea "At Mood, I worked with Product to build a CMS-driven system for product descrip…"
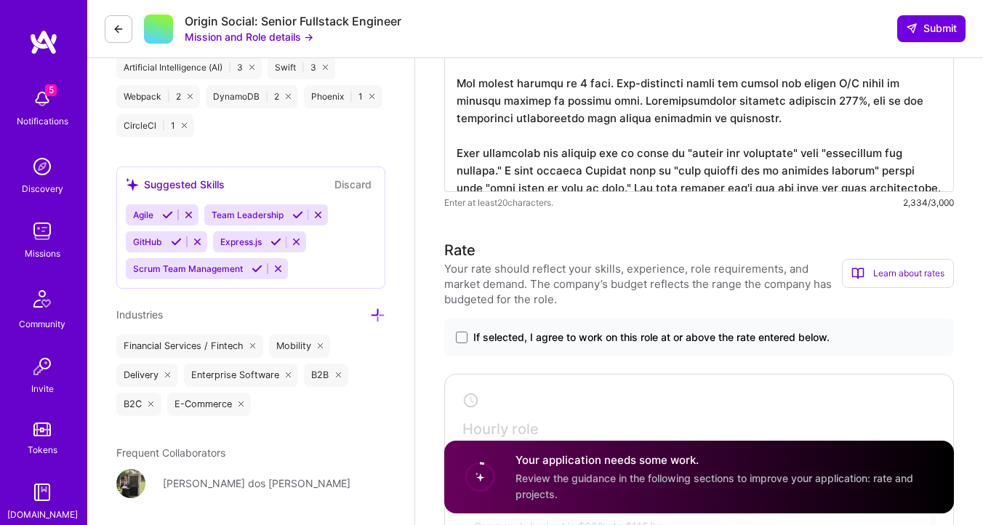
scroll to position [1841, 0]
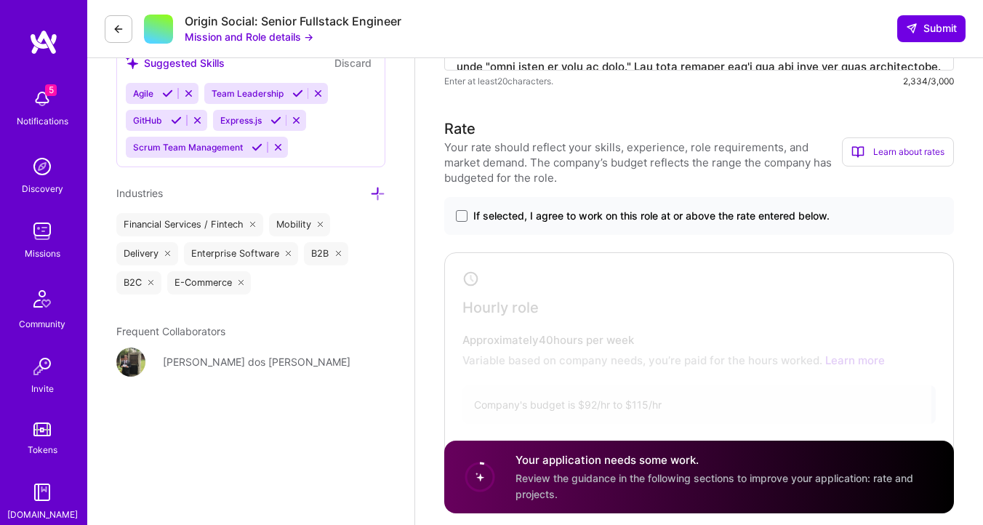
click at [486, 209] on span "If selected, I agree to work on this role at or above the rate entered below." at bounding box center [651, 216] width 356 height 15
click at [0, 0] on input "If selected, I agree to work on this role at or above the rate entered below." at bounding box center [0, 0] width 0 height 0
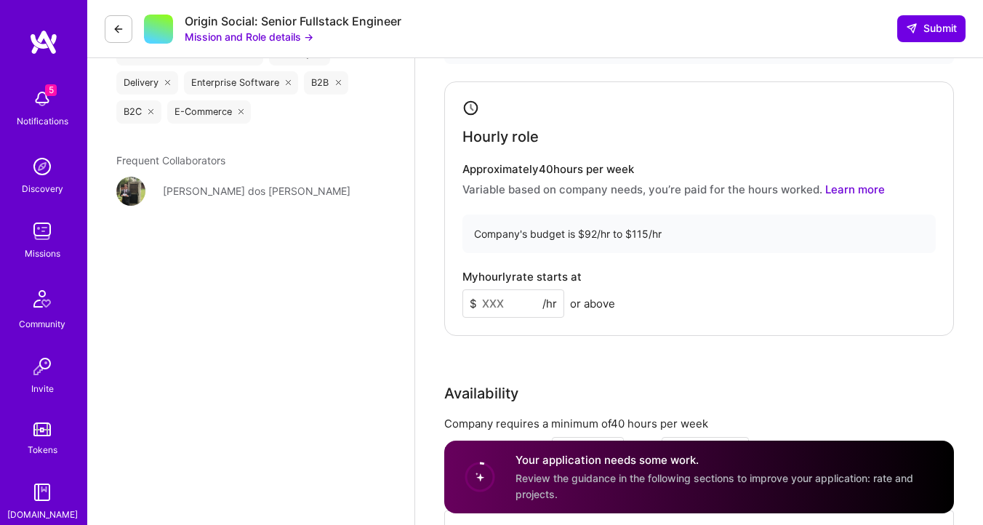
scroll to position [2072, 0]
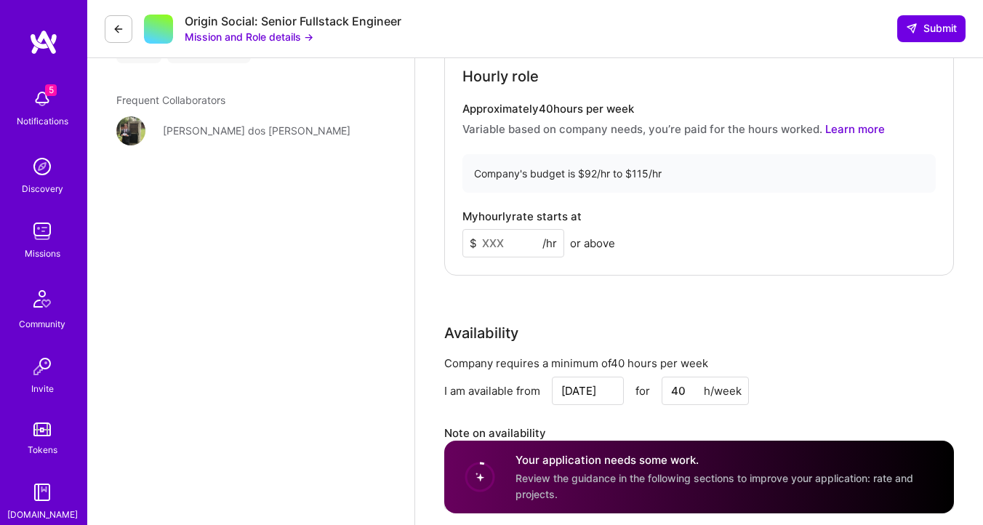
click at [513, 251] on input at bounding box center [513, 243] width 102 height 28
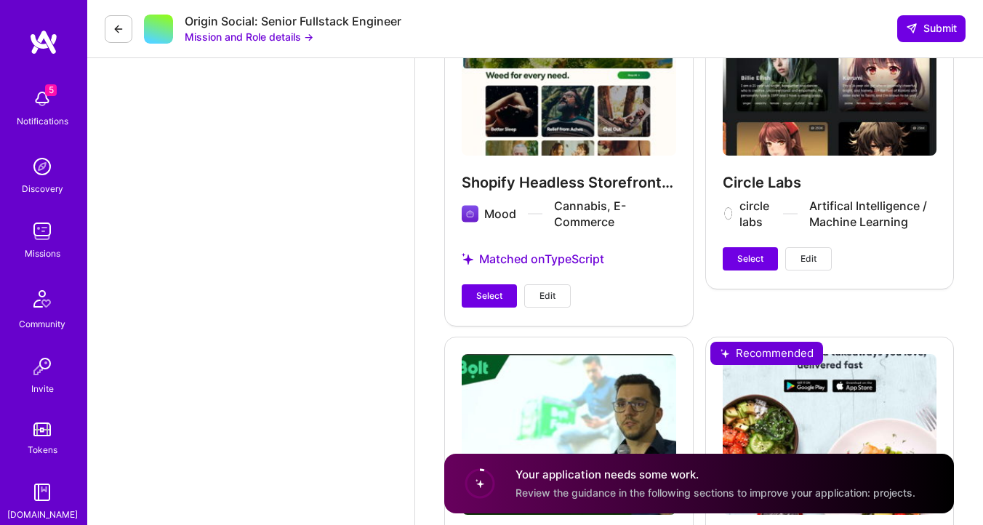
scroll to position [2944, 0]
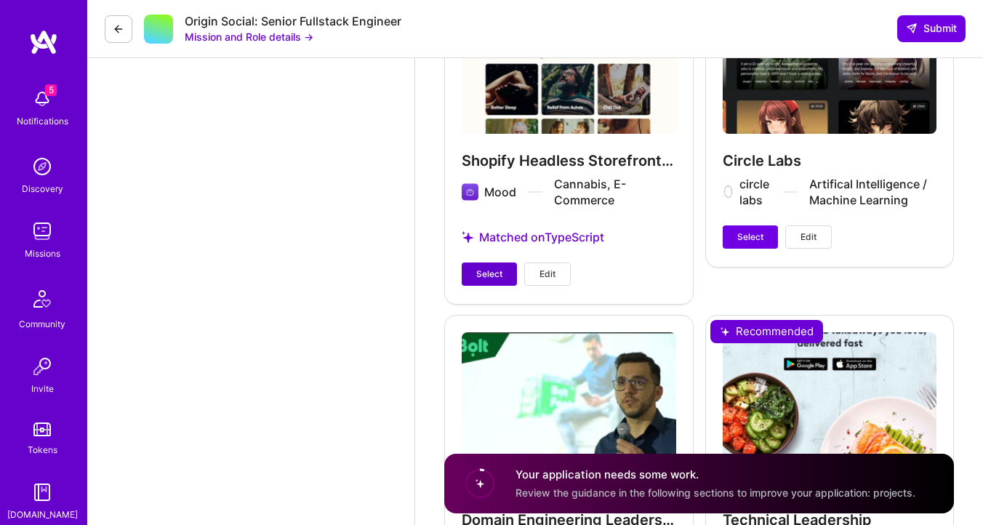
type input "105"
click at [496, 269] on span "Select" at bounding box center [489, 273] width 26 height 13
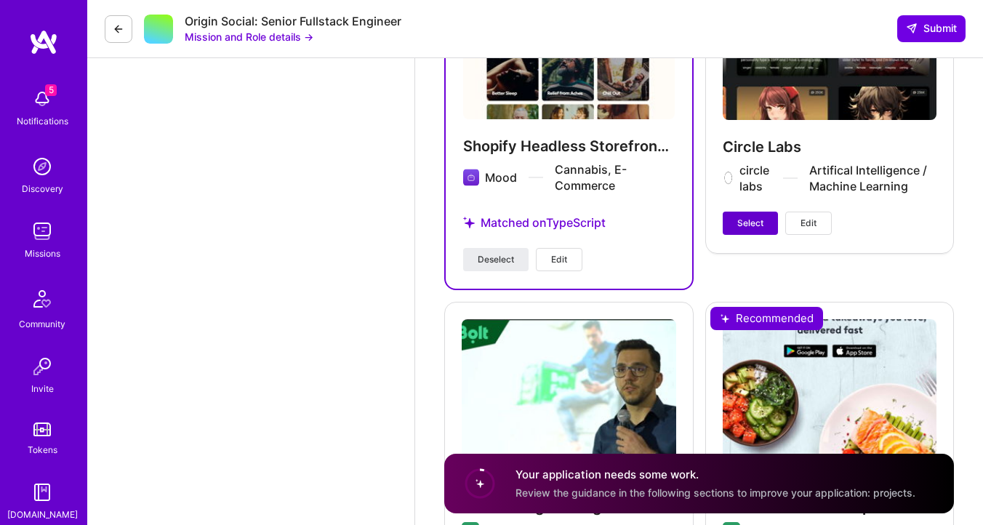
click at [749, 223] on span "Select" at bounding box center [750, 223] width 26 height 13
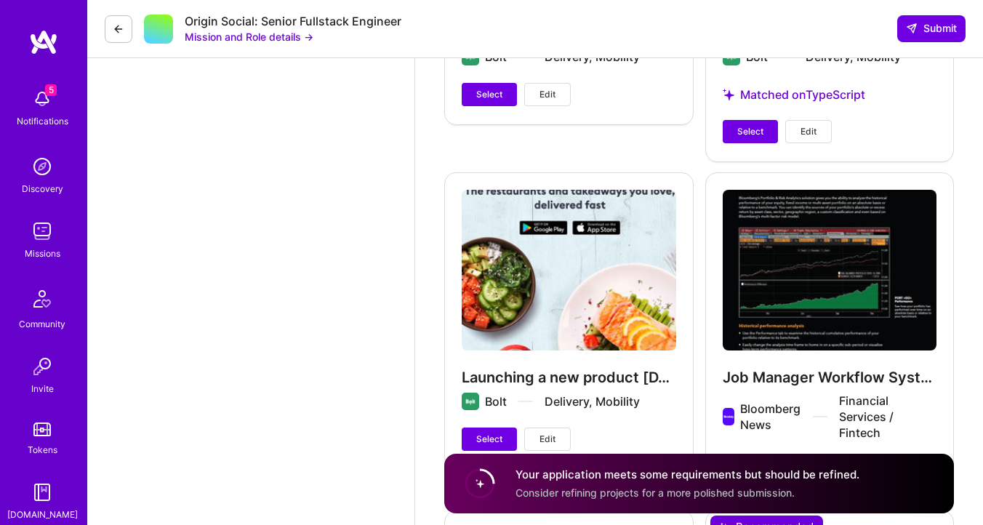
scroll to position [3242, 0]
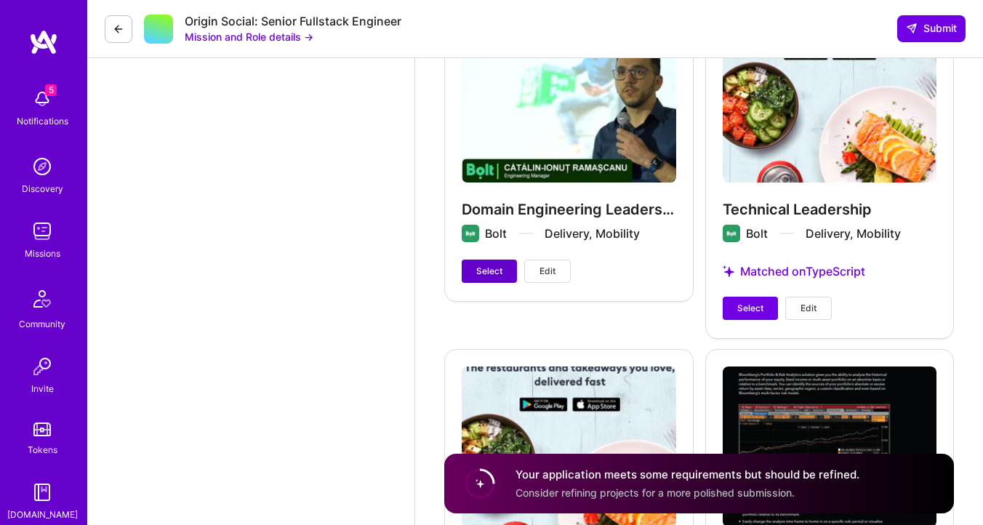
click at [491, 274] on span "Select" at bounding box center [489, 271] width 26 height 13
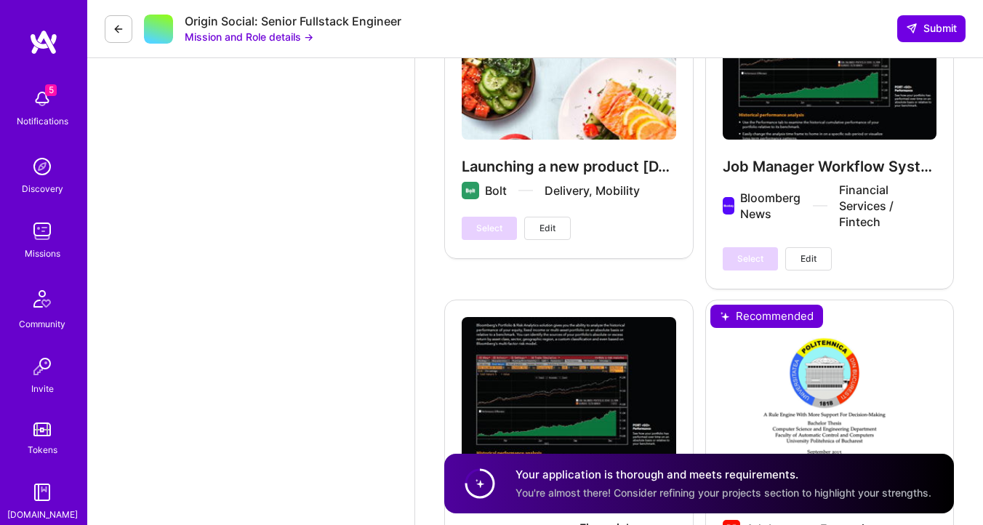
scroll to position [3854, 0]
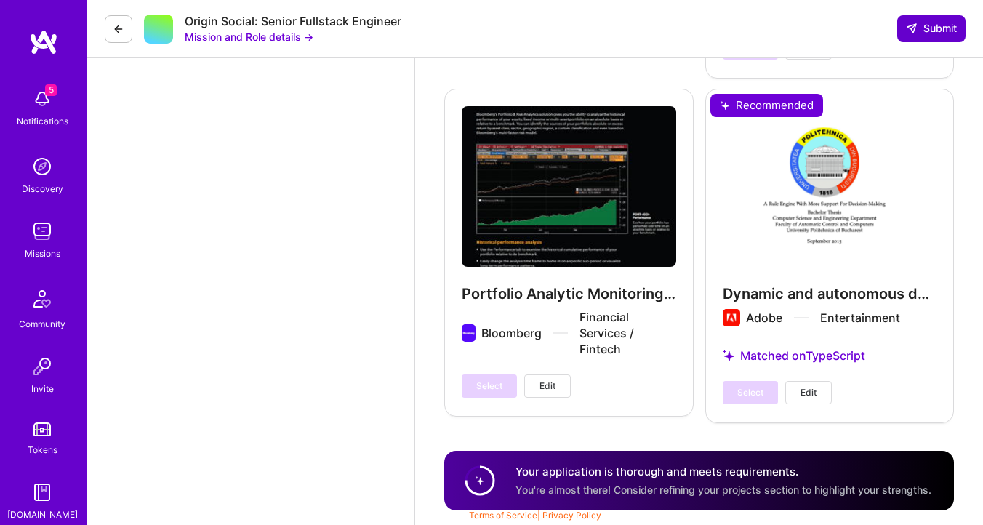
click at [943, 29] on span "Submit" at bounding box center [931, 28] width 51 height 15
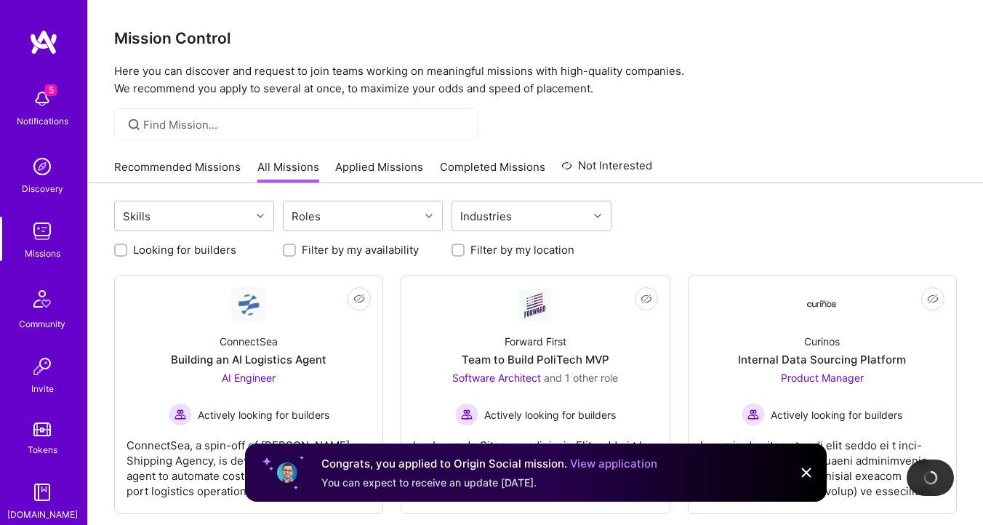
click at [175, 159] on link "Recommended Missions" at bounding box center [177, 171] width 126 height 24
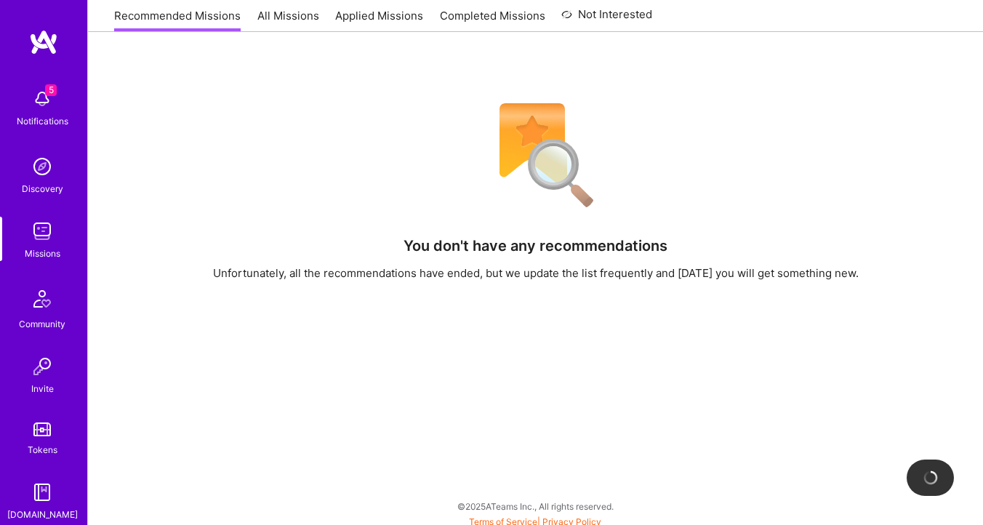
scroll to position [249, 0]
